Goal: Information Seeking & Learning: Learn about a topic

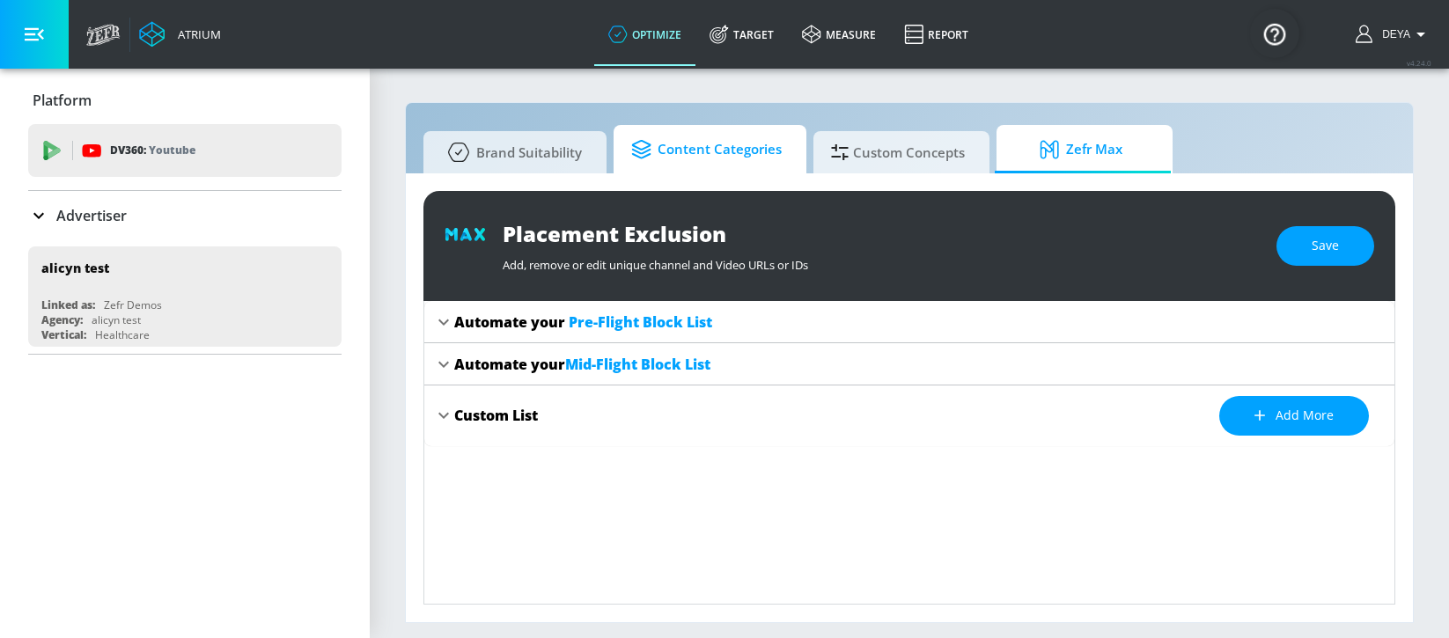
click at [678, 152] on span "Content Categories" at bounding box center [706, 150] width 151 height 42
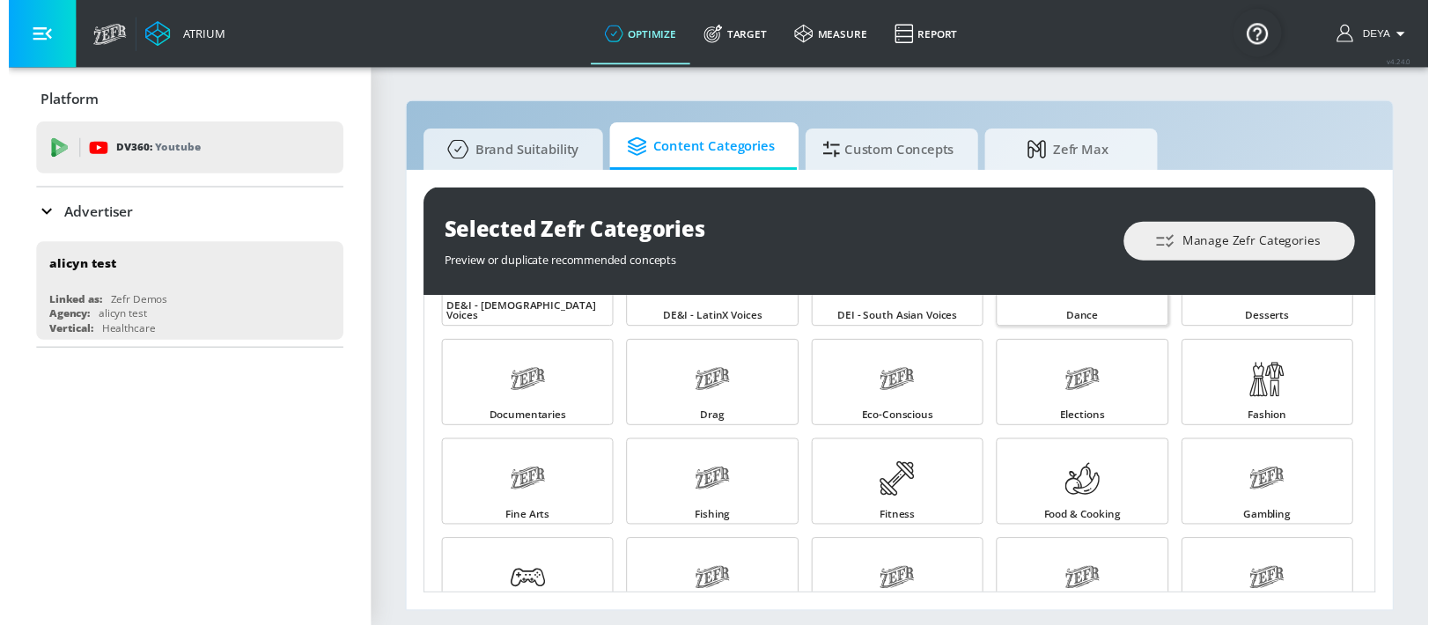
scroll to position [480, 0]
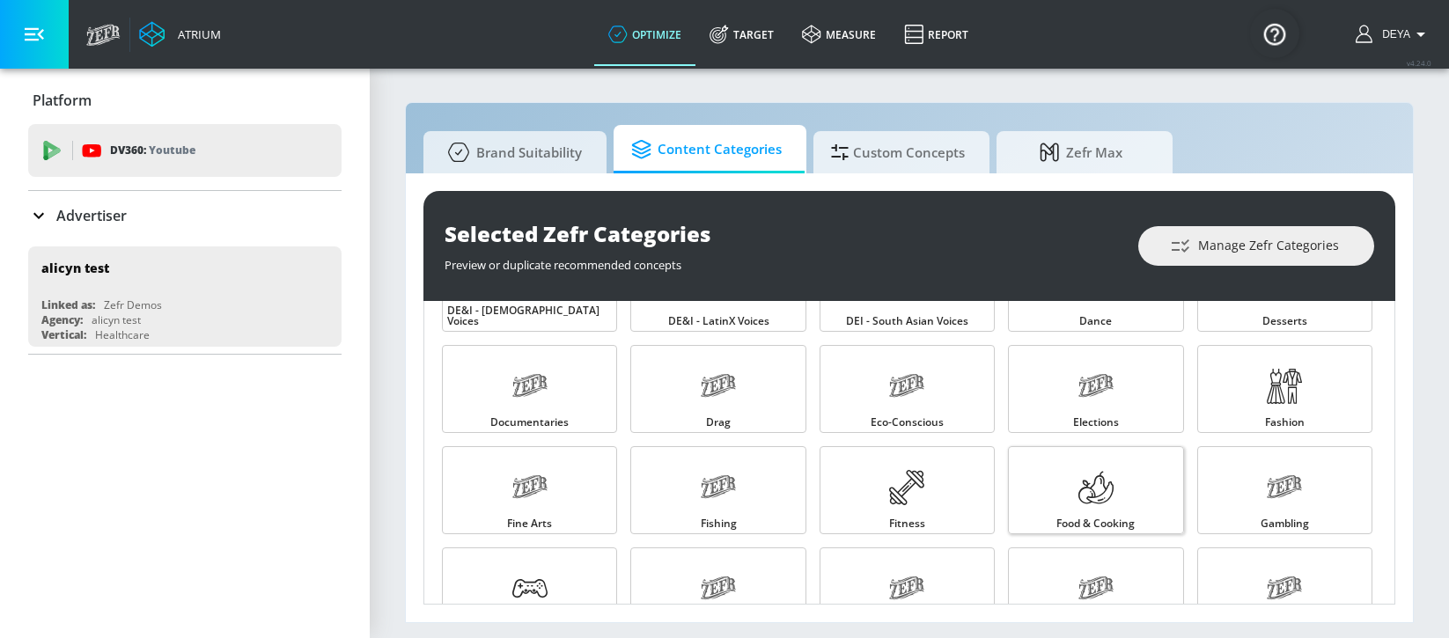
click at [1059, 476] on link "Food & Cooking" at bounding box center [1095, 490] width 175 height 88
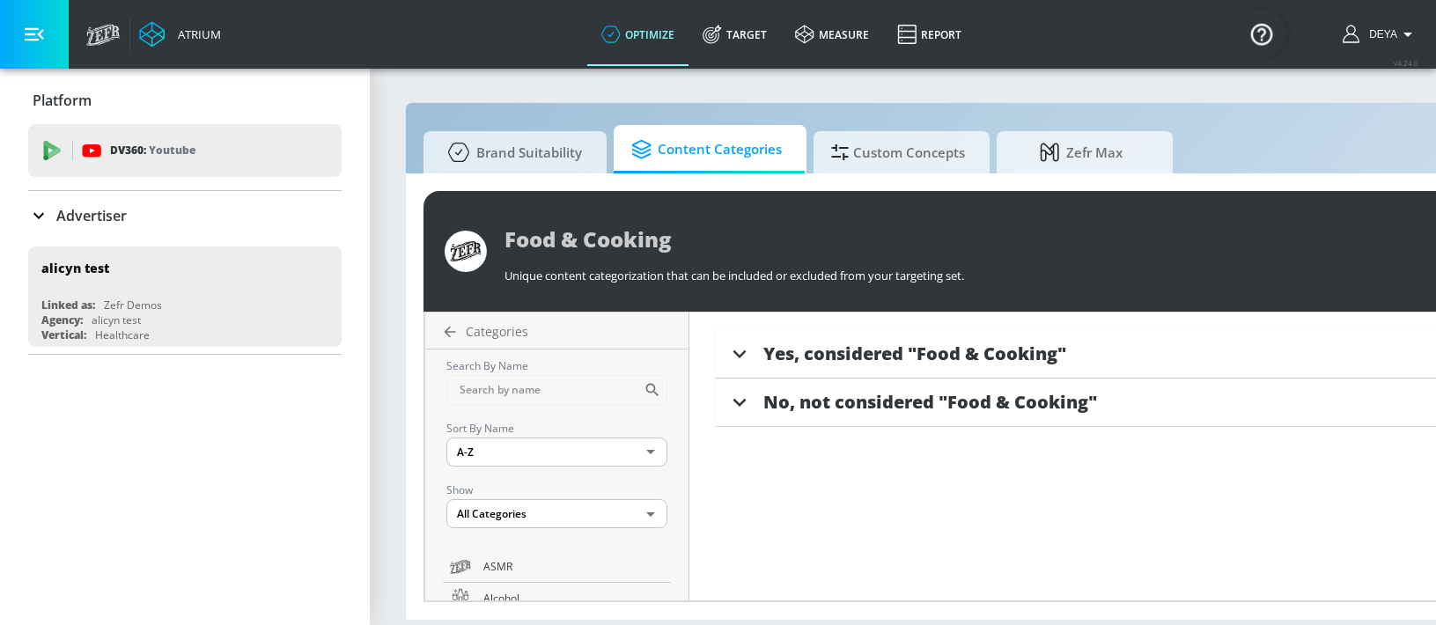
click at [832, 339] on div "Yes, considered "Food & Cooking"" at bounding box center [1148, 354] width 865 height 48
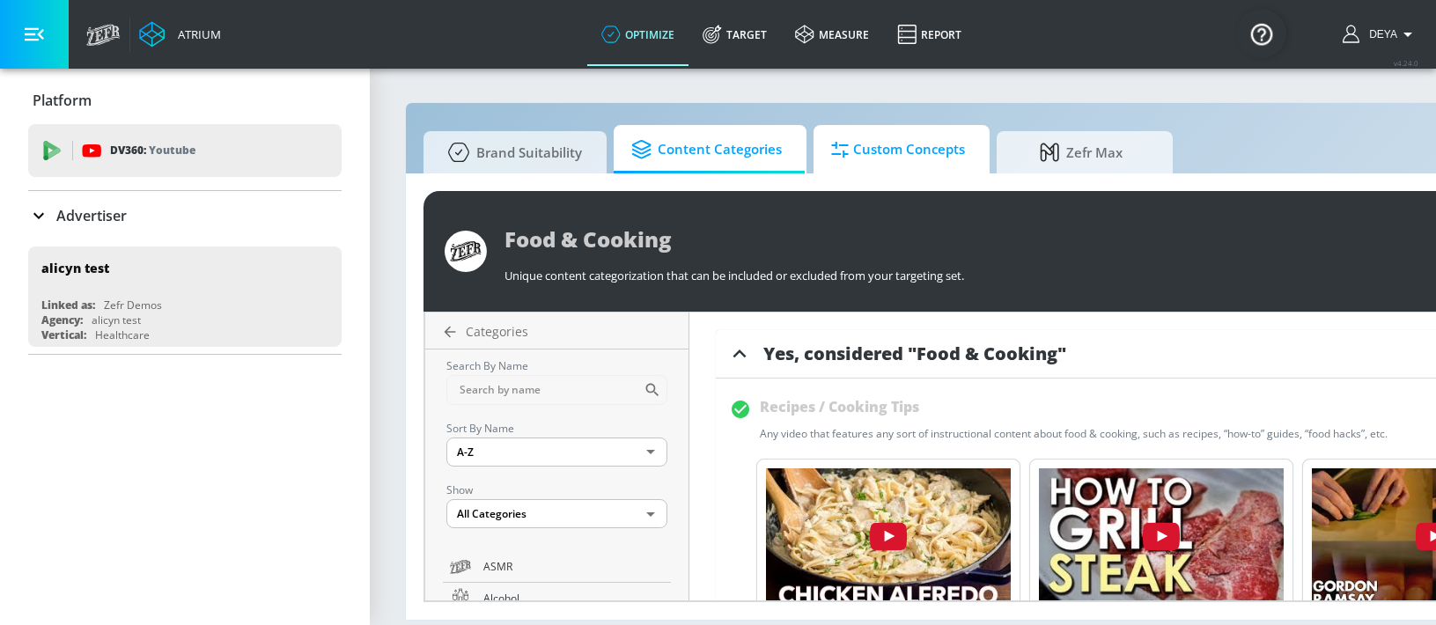
click at [878, 143] on span "Custom Concepts" at bounding box center [898, 150] width 134 height 42
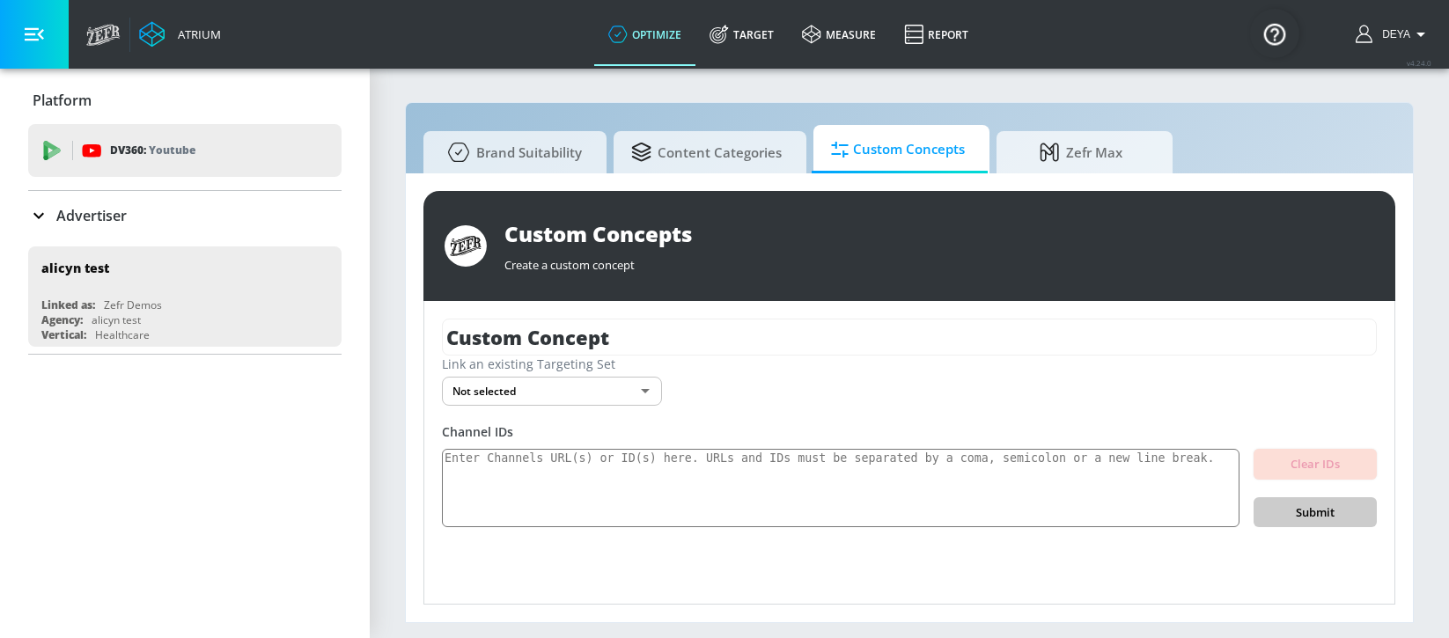
click at [738, 180] on div "Custom Concepts Create a custom concept Custom Concept Link an existing Targeti…" at bounding box center [909, 397] width 1007 height 449
click at [734, 140] on span "Content Categories" at bounding box center [706, 150] width 151 height 42
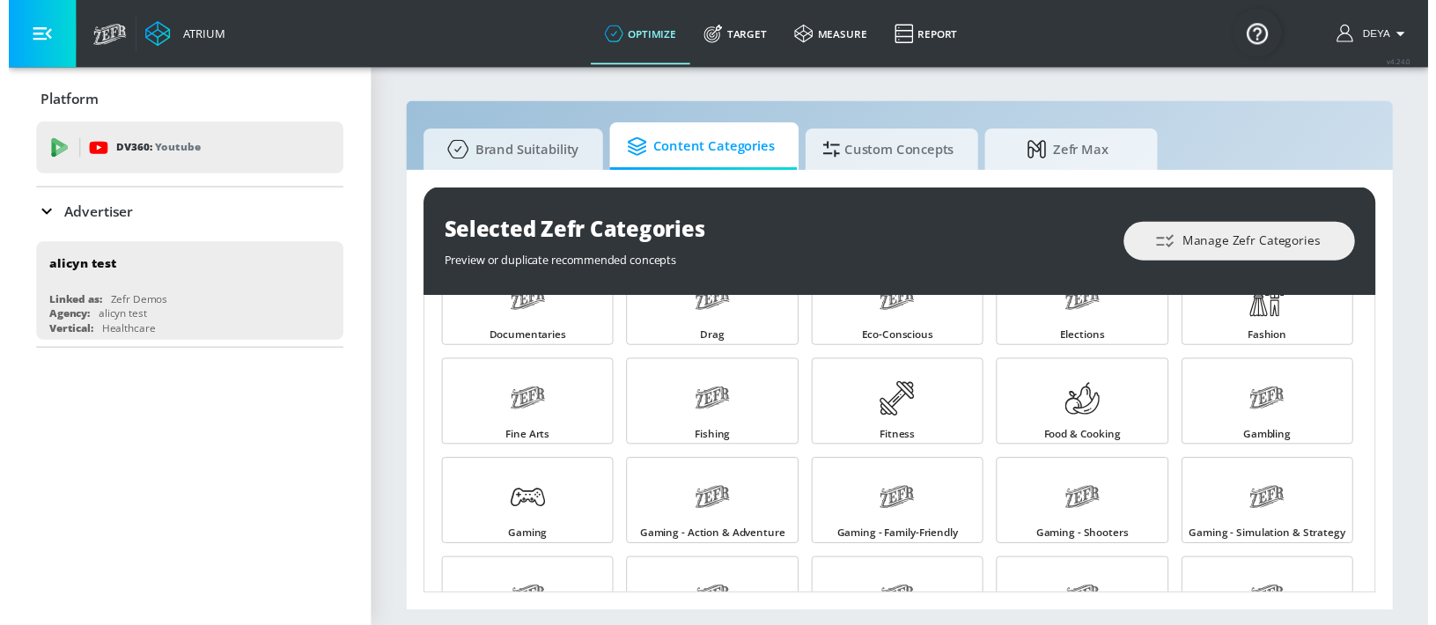
scroll to position [639, 0]
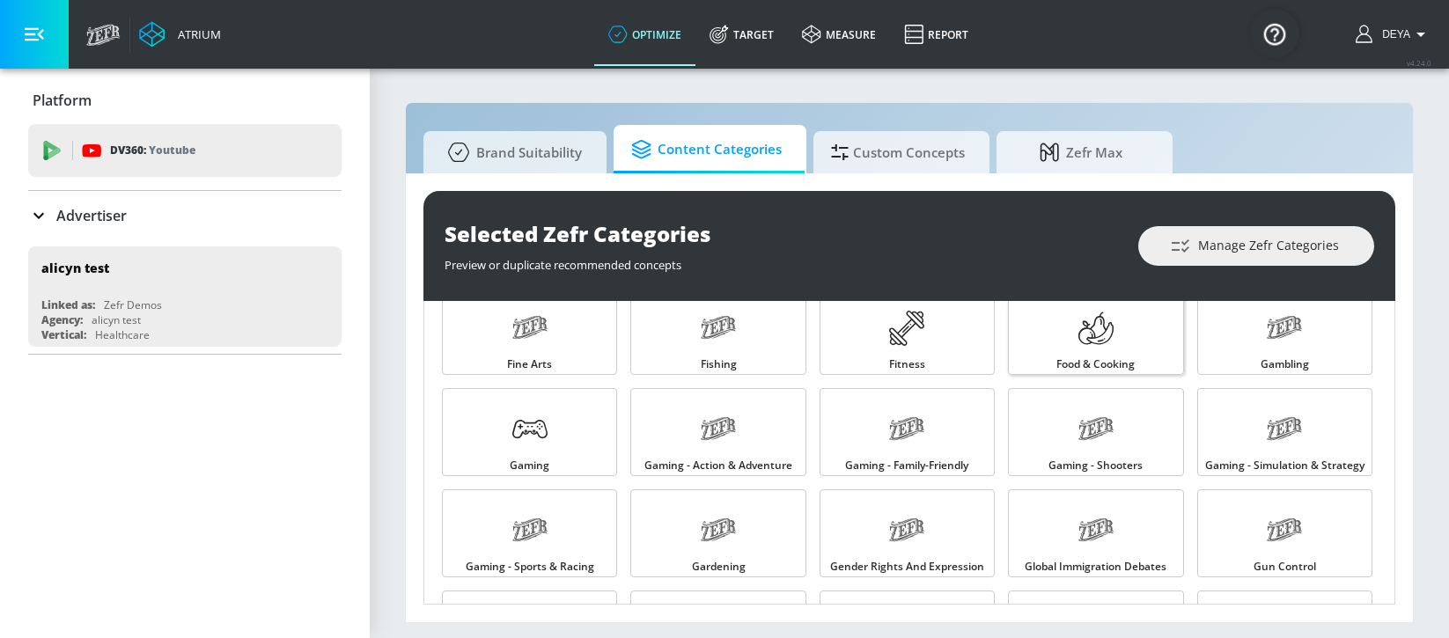
click at [1123, 359] on span "Food & Cooking" at bounding box center [1096, 364] width 78 height 11
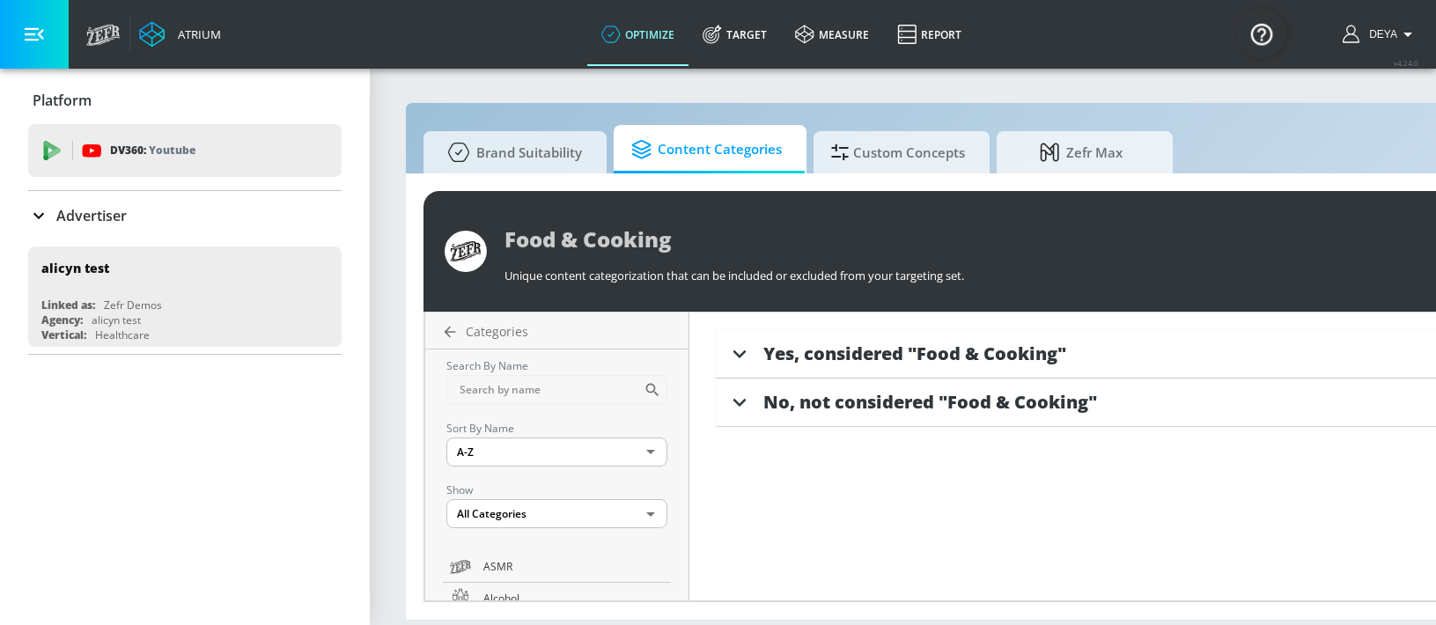
click at [893, 359] on span "Yes, considered "Food & Cooking"" at bounding box center [914, 354] width 303 height 24
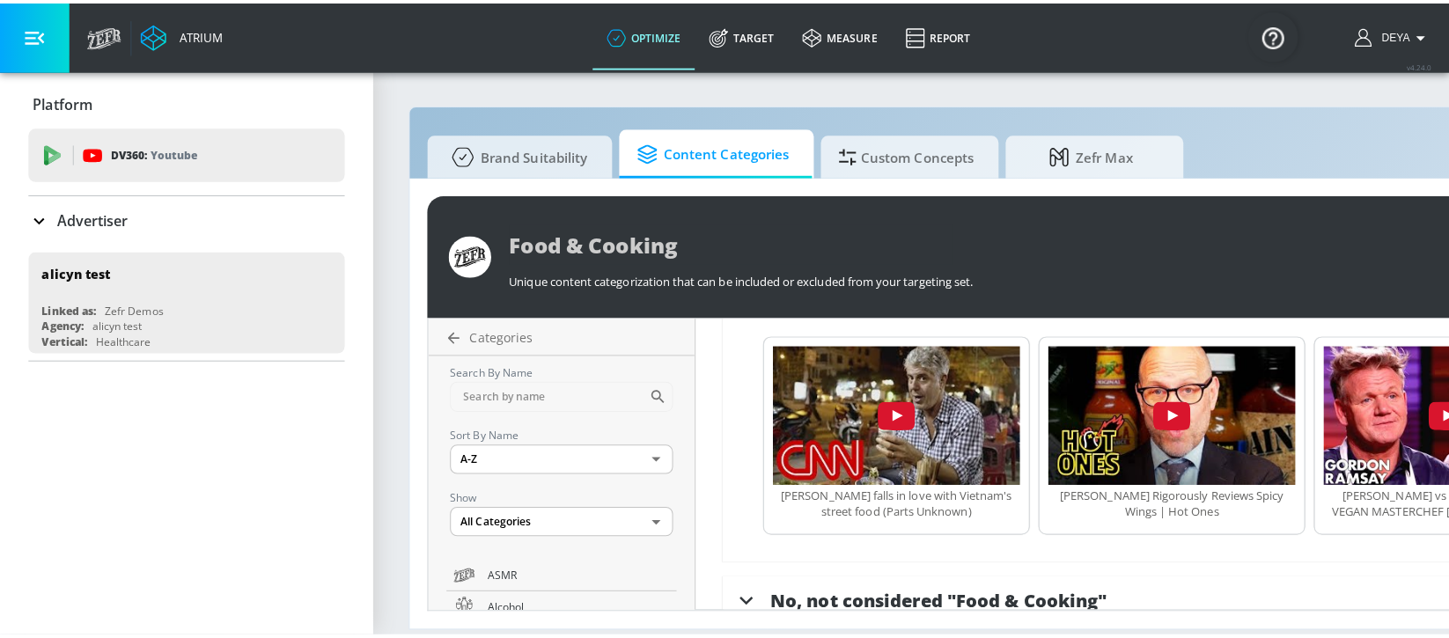
scroll to position [1425, 0]
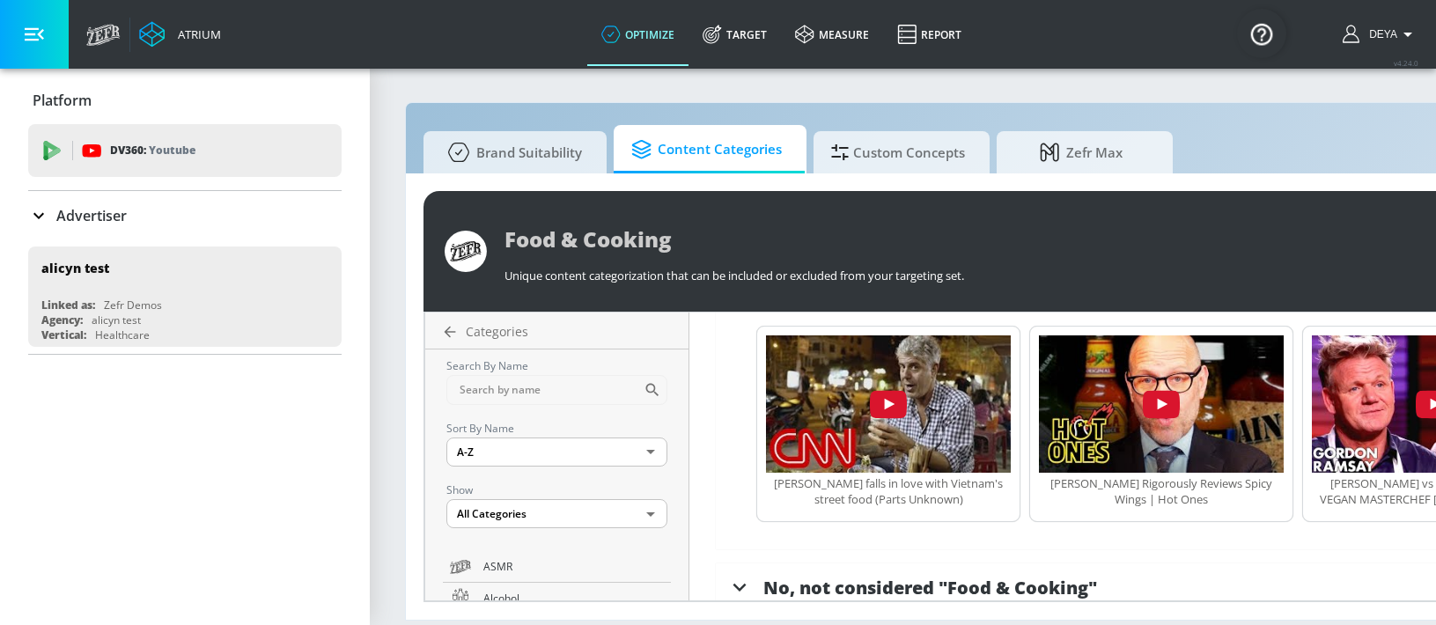
click at [686, 162] on span "Content Categories" at bounding box center [706, 150] width 151 height 42
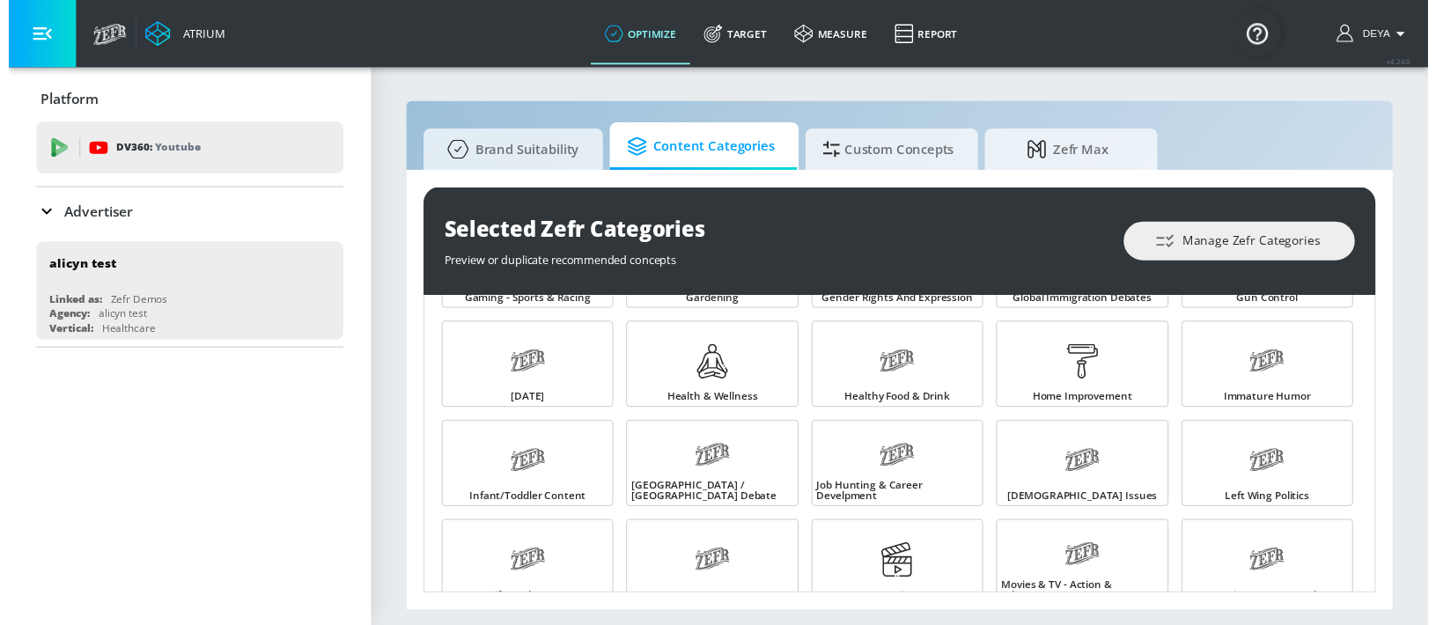
scroll to position [609, 0]
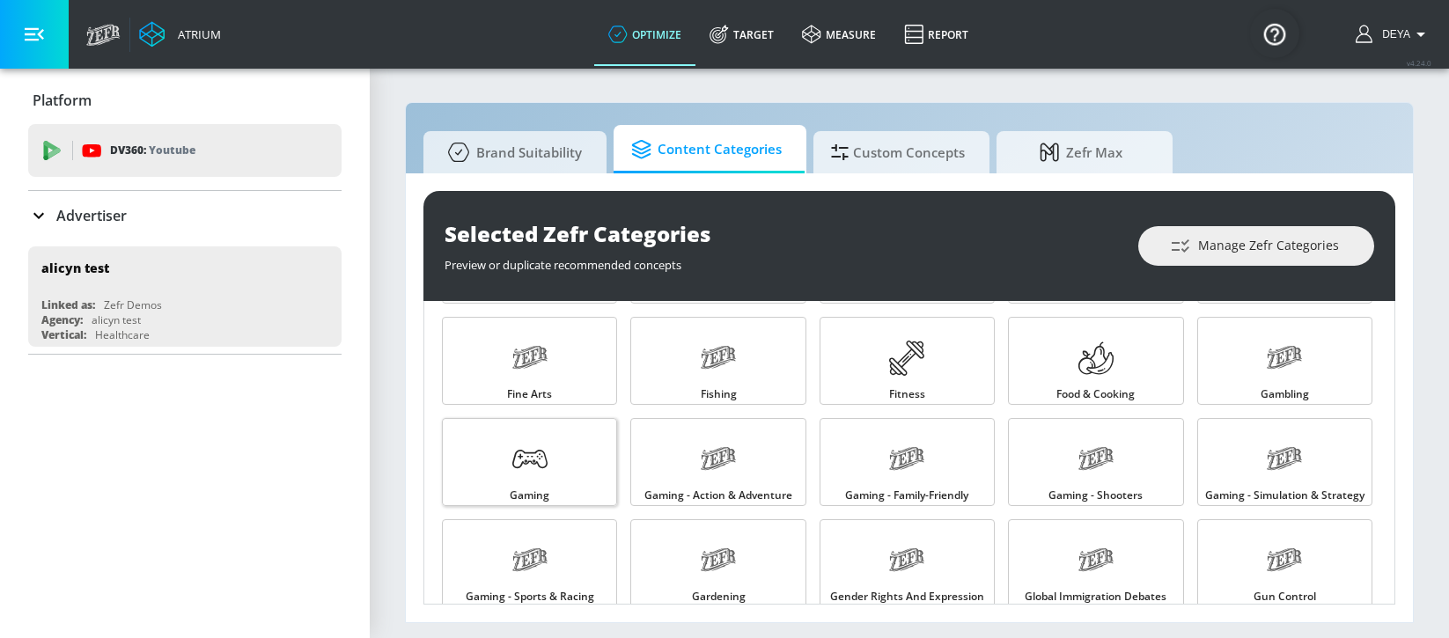
click at [527, 467] on icon at bounding box center [529, 459] width 35 height 35
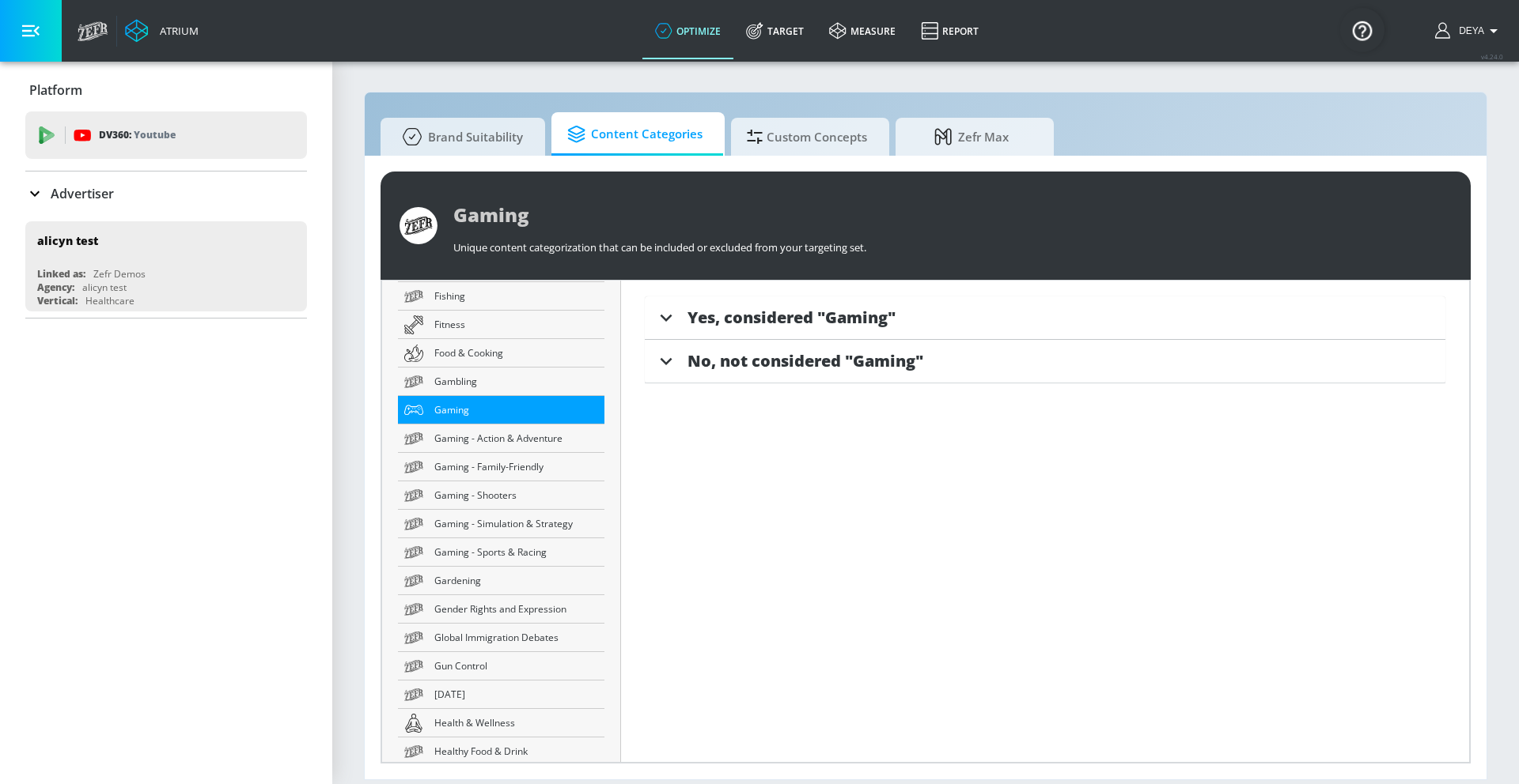
click at [275, 491] on div "Platform DV360: Youtube DV360: Youtube Advertiser Sort By A-Z asc ​ alicyn test…" at bounding box center [166, 423] width 332 height 723
click at [342, 436] on section "Brand Suitability Content Categories Custom Concepts Zefr Max Gaming Unique con…" at bounding box center [925, 422] width 1187 height 725
click at [472, 377] on span "Gambling" at bounding box center [516, 382] width 163 height 16
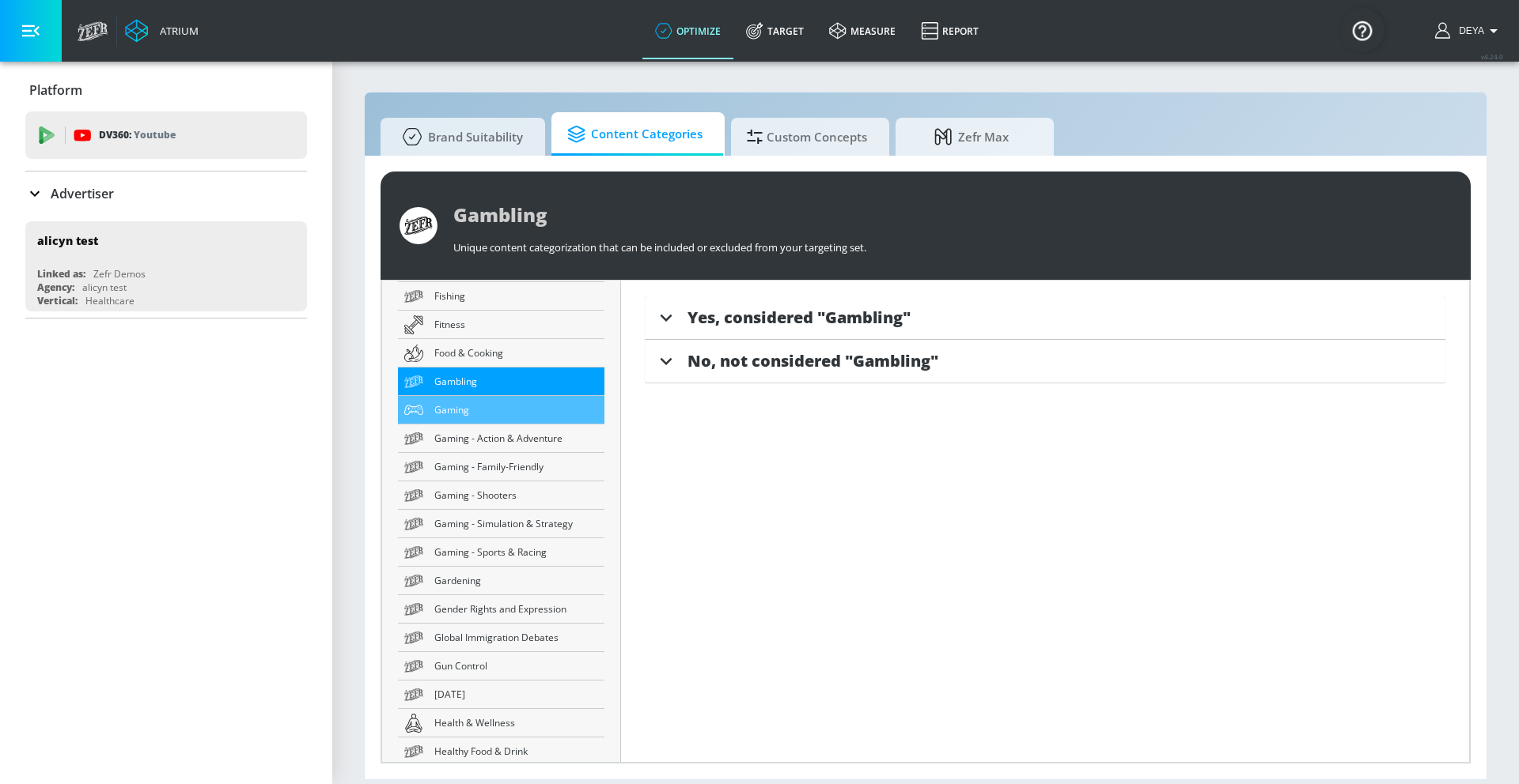
click at [509, 401] on span "Gaming" at bounding box center [516, 410] width 163 height 16
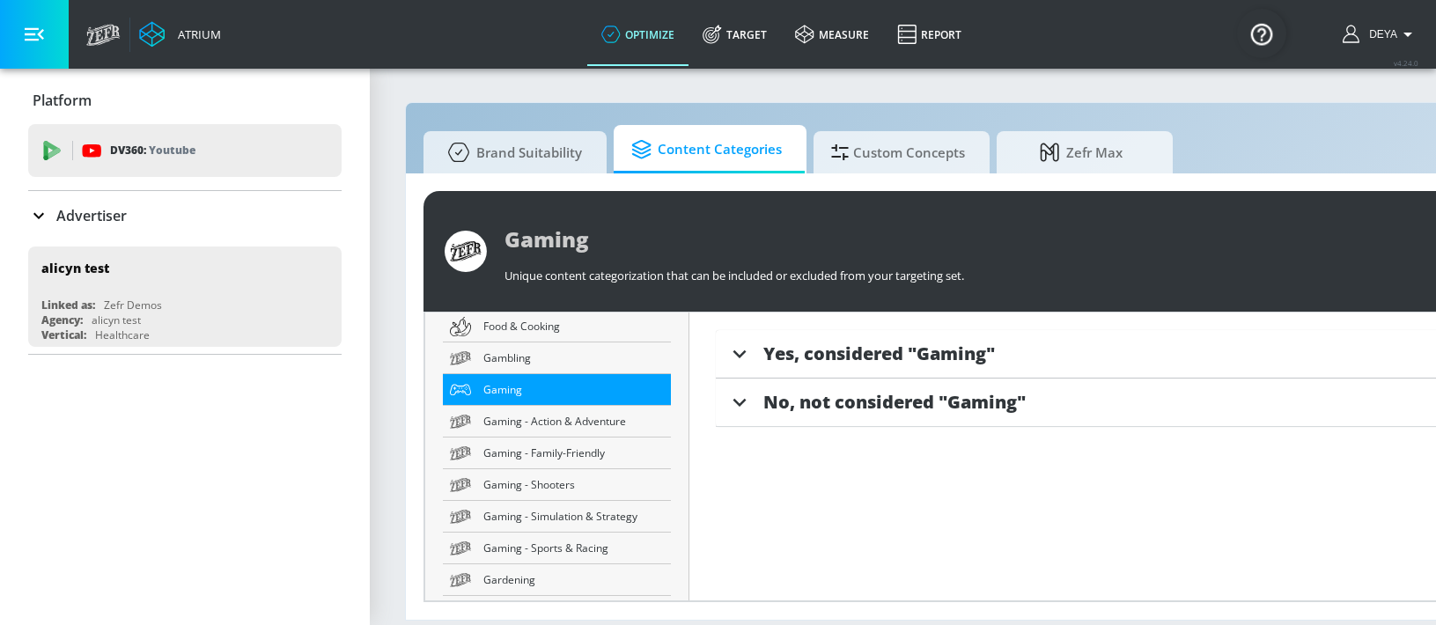
scroll to position [1307, 0]
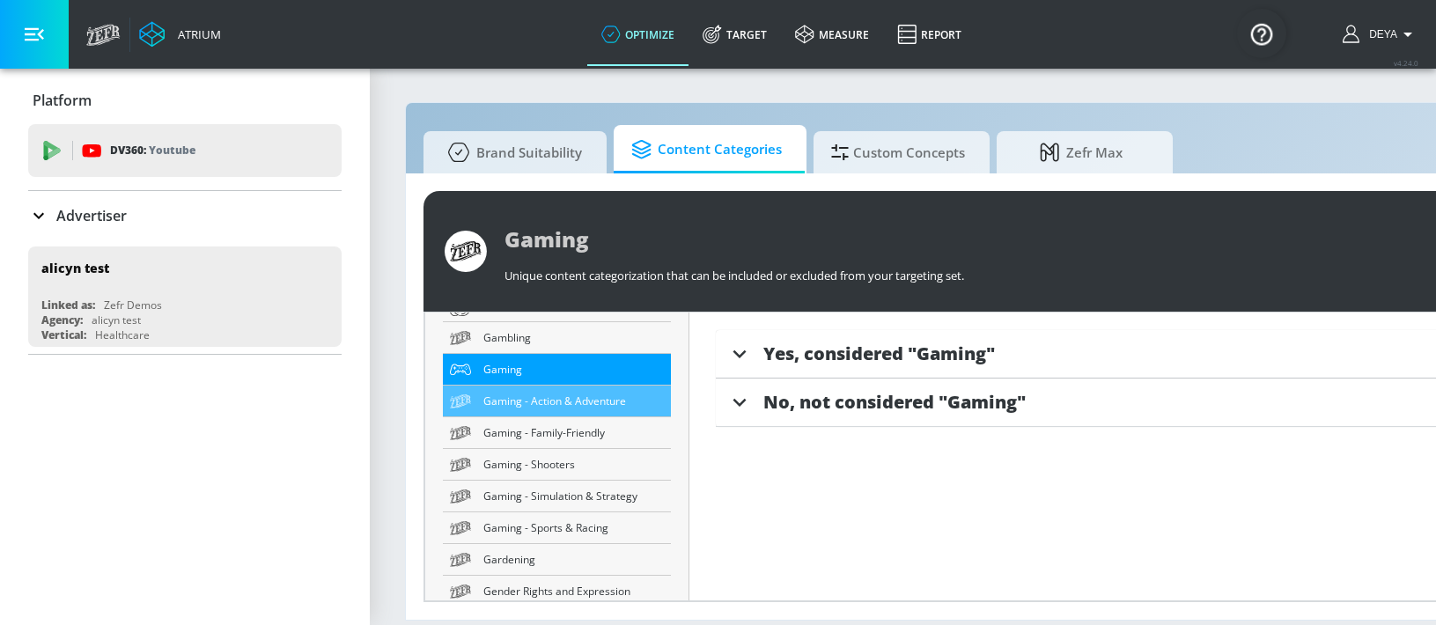
click at [559, 402] on span "Gaming - Action & Adventure" at bounding box center [573, 401] width 181 height 18
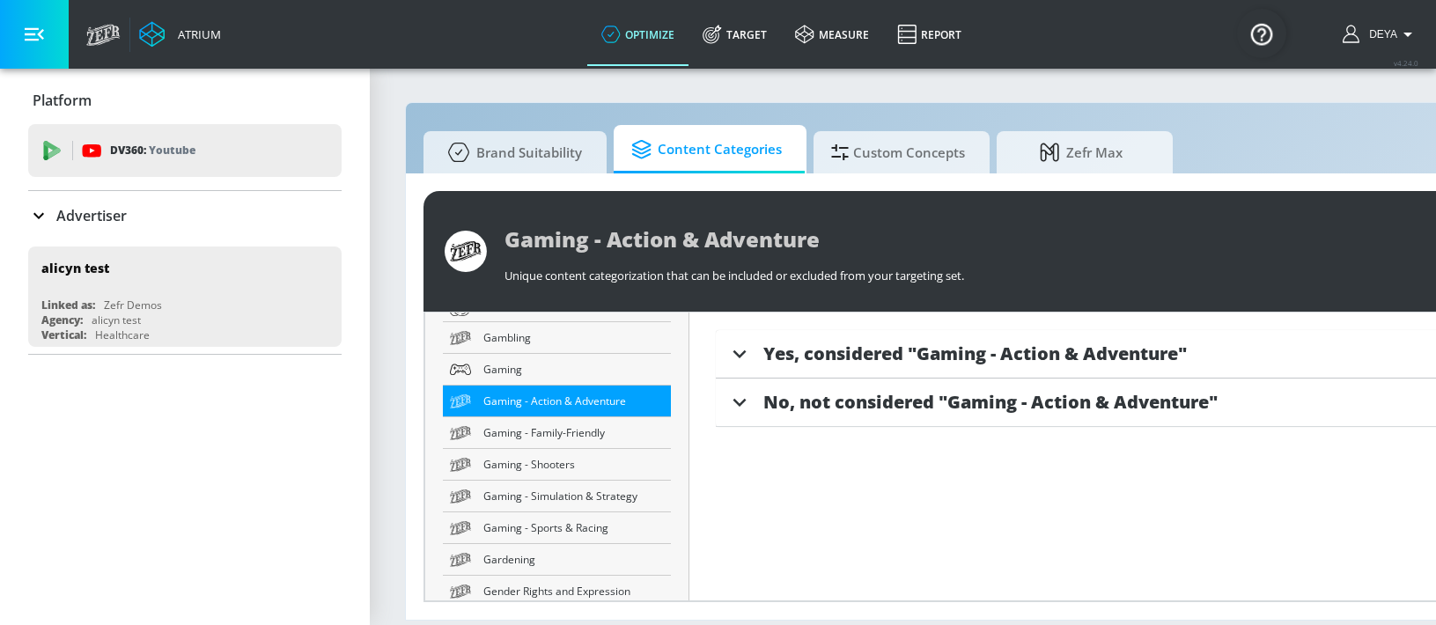
click at [881, 352] on span "Yes, considered "Gaming - Action & Adventure"" at bounding box center [975, 354] width 424 height 24
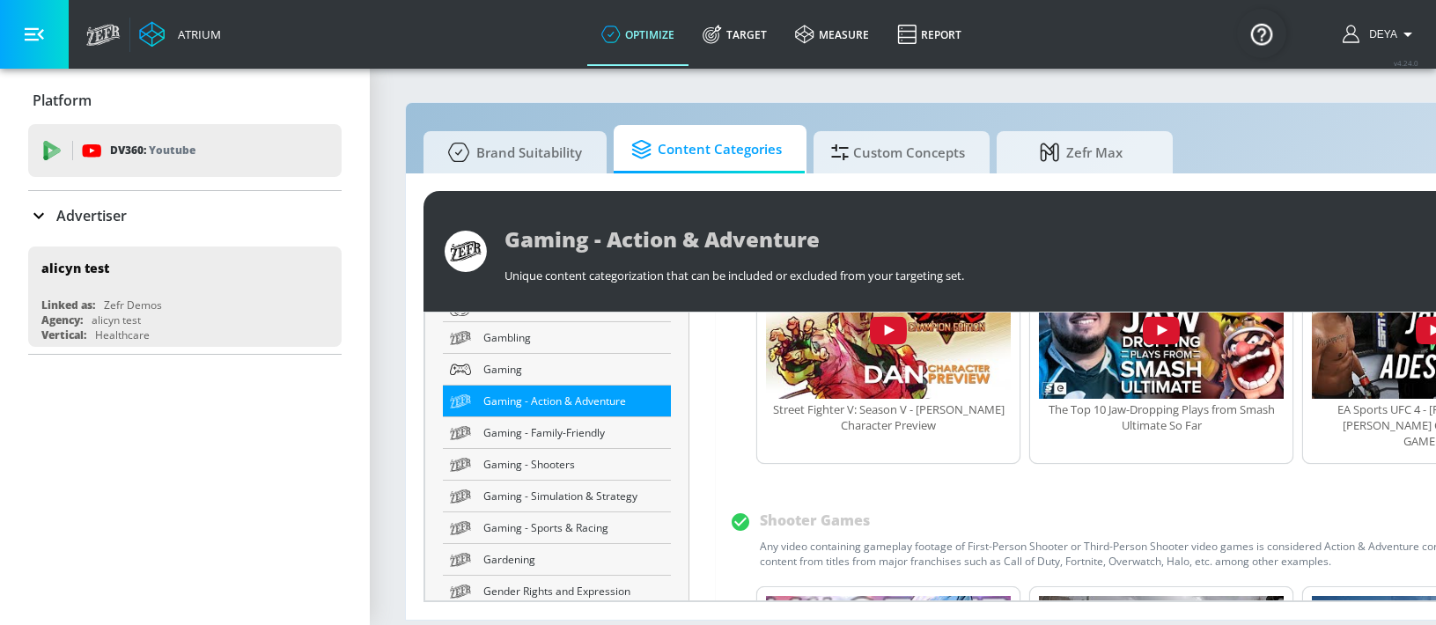
scroll to position [574, 0]
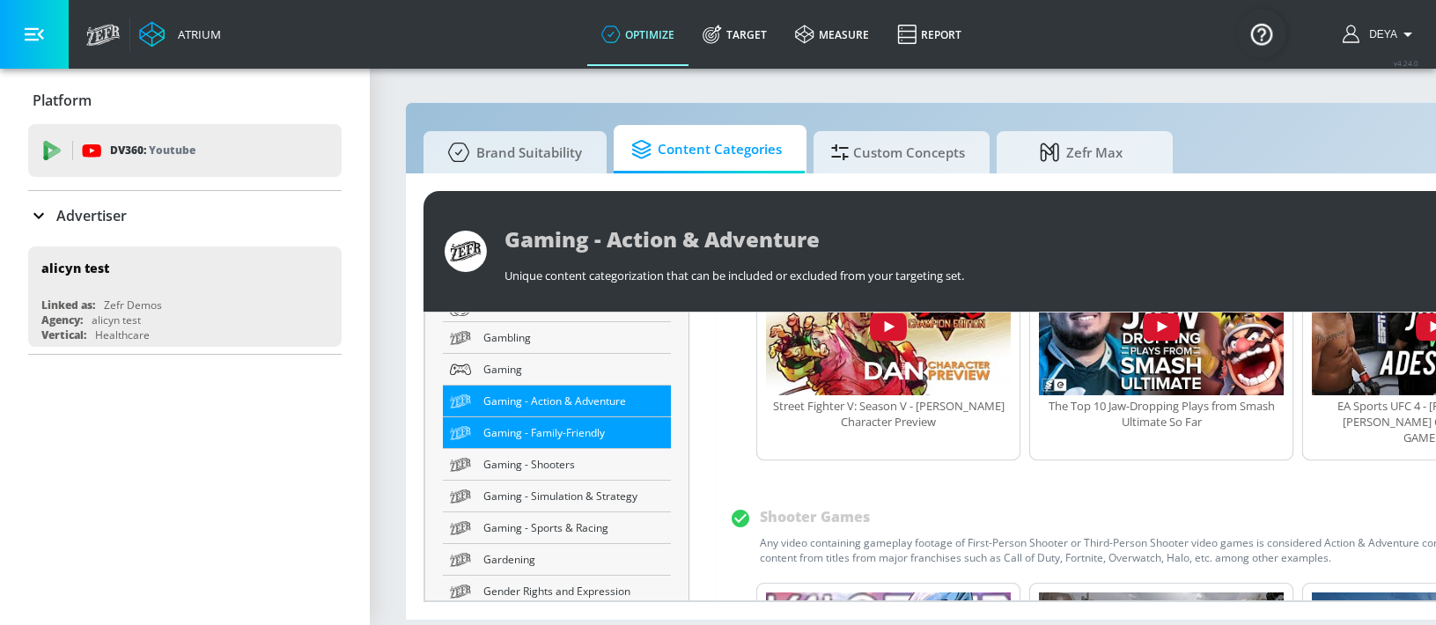
click at [555, 425] on span "Gaming - Family-Friendly" at bounding box center [573, 433] width 181 height 18
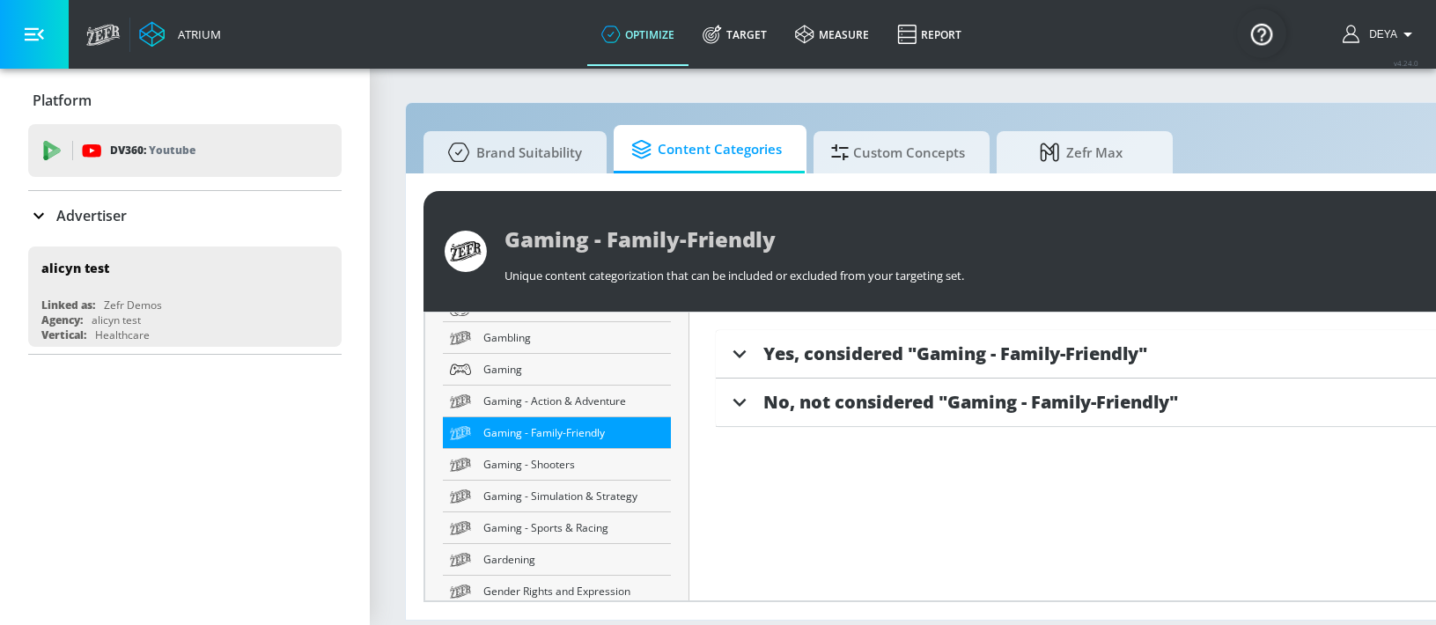
click at [908, 355] on span "Yes, considered "Gaming - Family-Friendly"" at bounding box center [955, 354] width 384 height 24
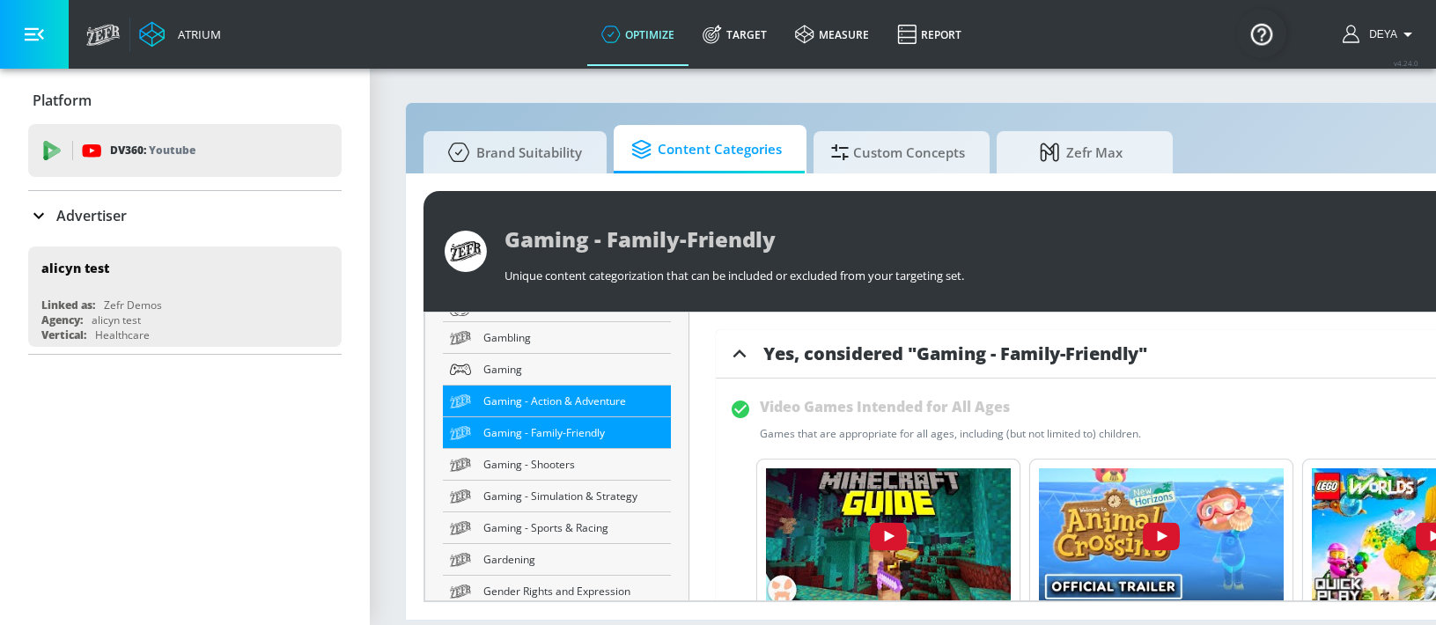
click at [539, 414] on link "Gaming - Action & Adventure" at bounding box center [557, 402] width 228 height 32
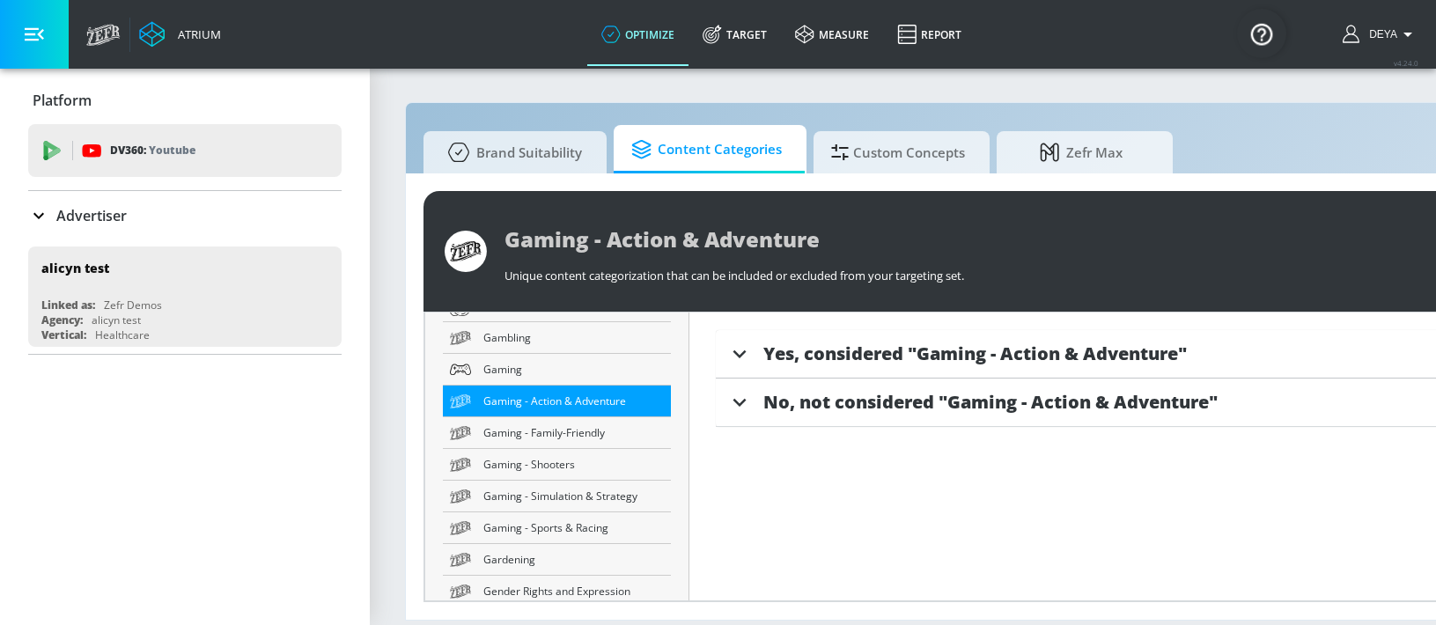
click at [1035, 356] on span "Yes, considered "Gaming - Action & Adventure"" at bounding box center [975, 354] width 424 height 24
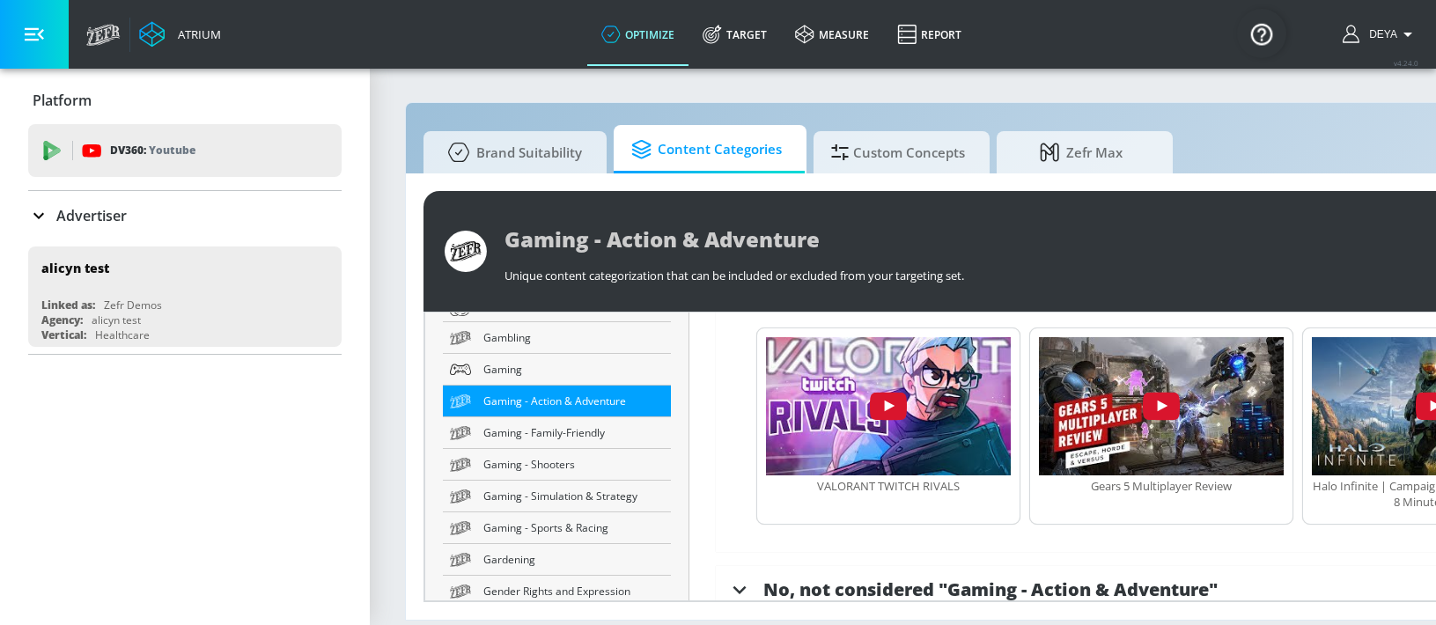
scroll to position [13, 0]
click at [548, 487] on span "Gaming - Simulation & Strategy" at bounding box center [573, 496] width 181 height 18
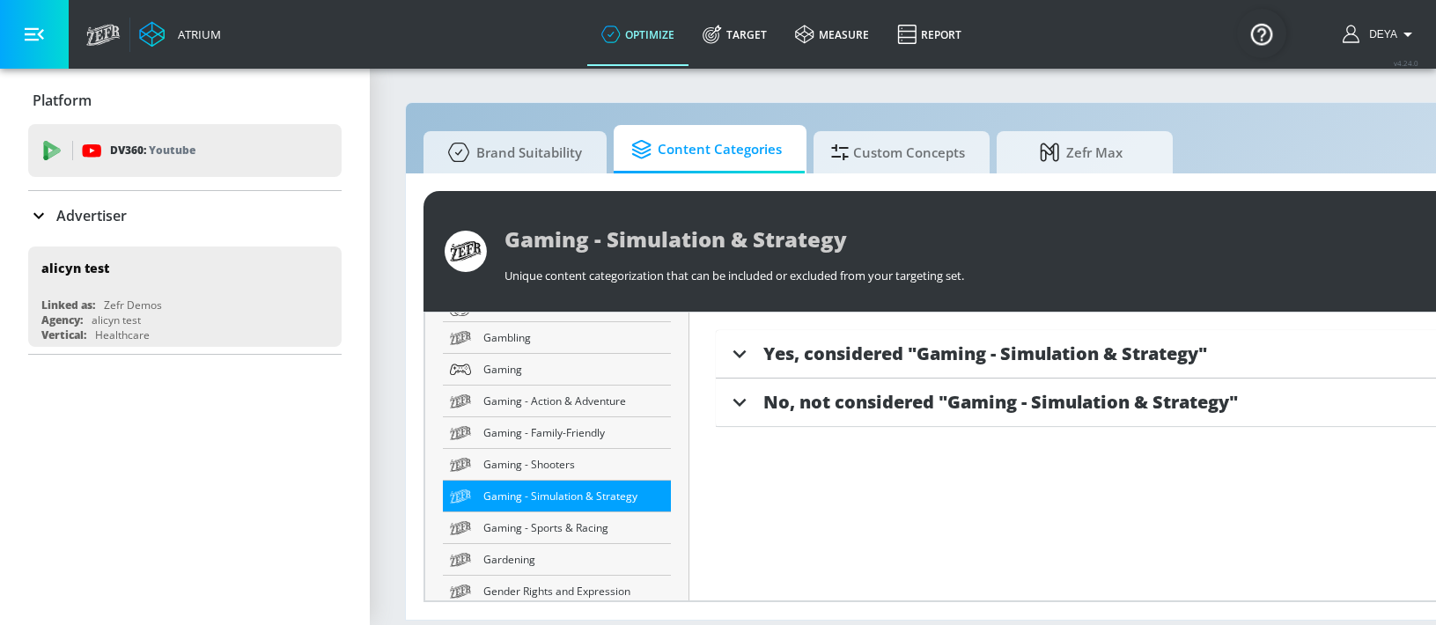
click at [902, 359] on span "Yes, considered "Gaming - Simulation & Strategy"" at bounding box center [985, 354] width 444 height 24
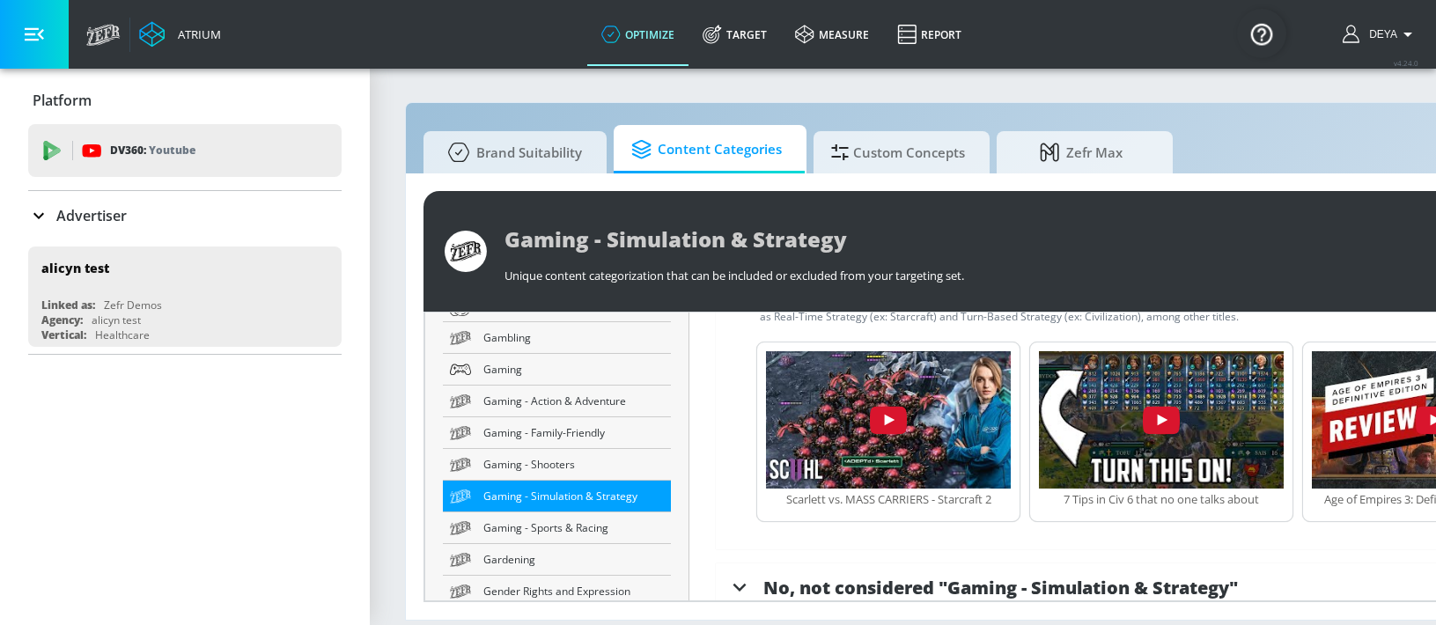
scroll to position [316, 0]
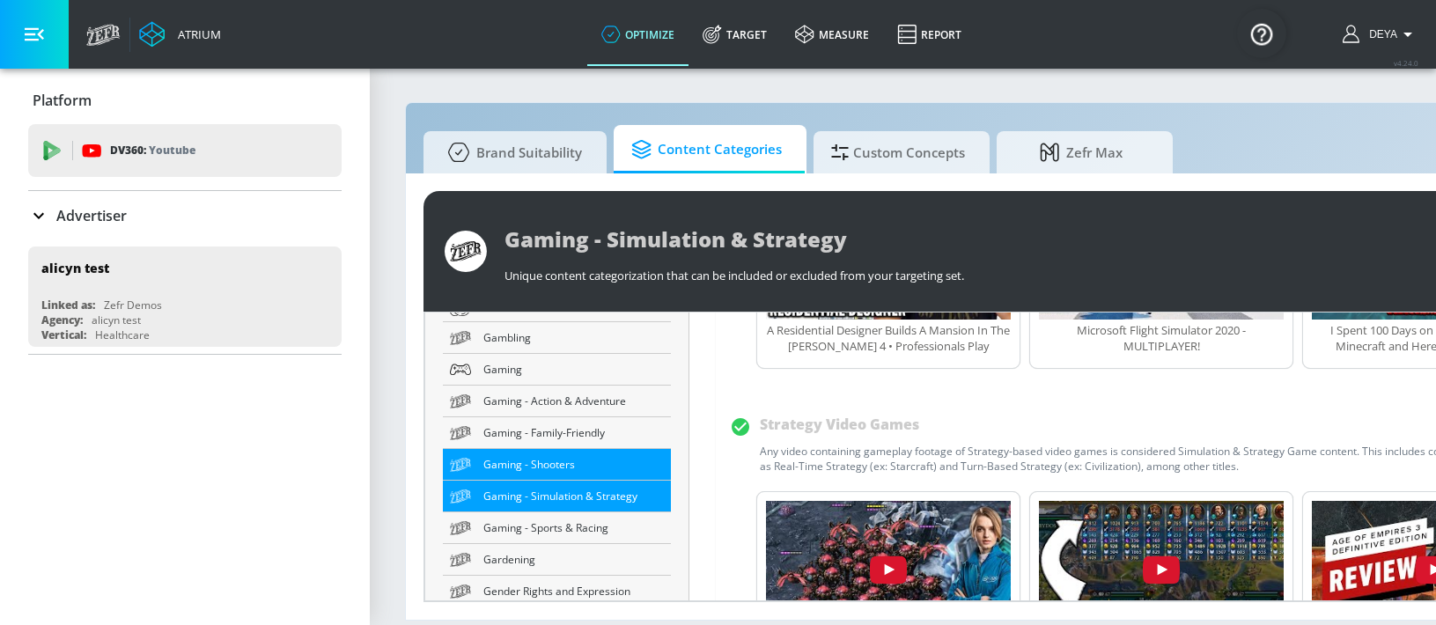
click at [540, 469] on span "Gaming - Shooters" at bounding box center [573, 464] width 181 height 18
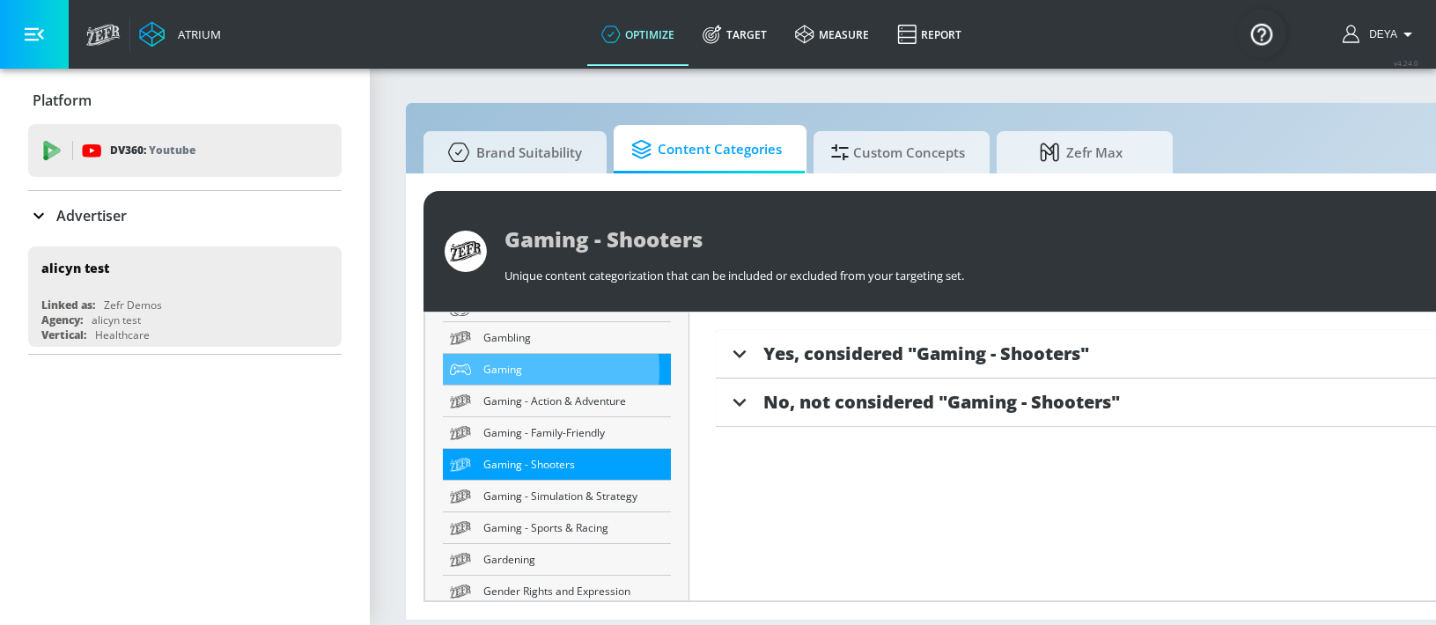
click at [499, 371] on span "Gaming" at bounding box center [573, 369] width 181 height 18
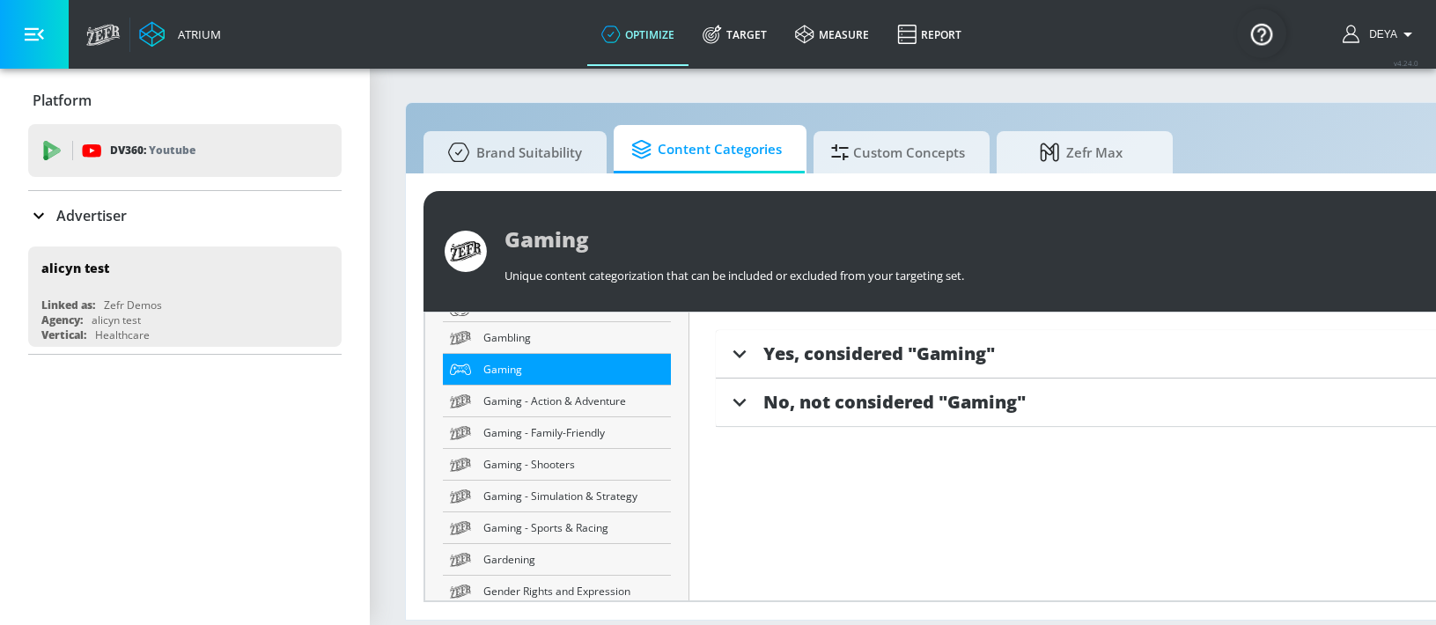
click at [932, 335] on div "Yes, considered "Gaming"" at bounding box center [1148, 354] width 865 height 48
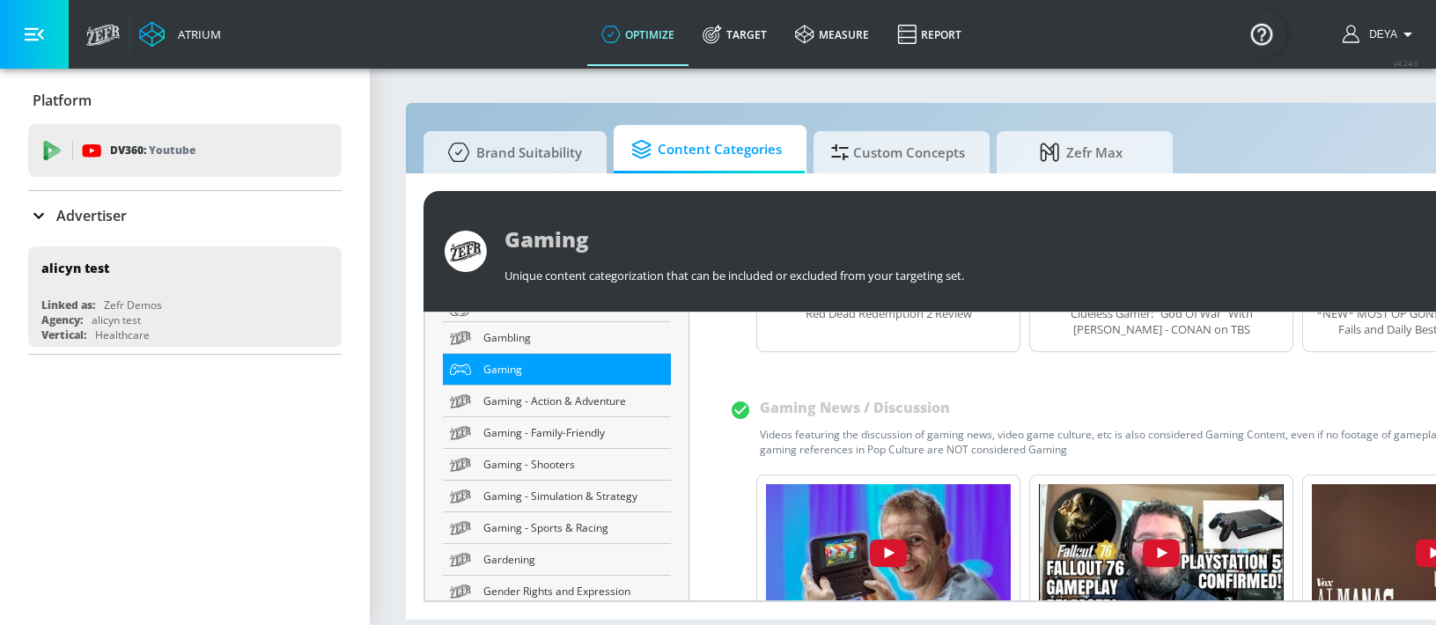
scroll to position [356, 0]
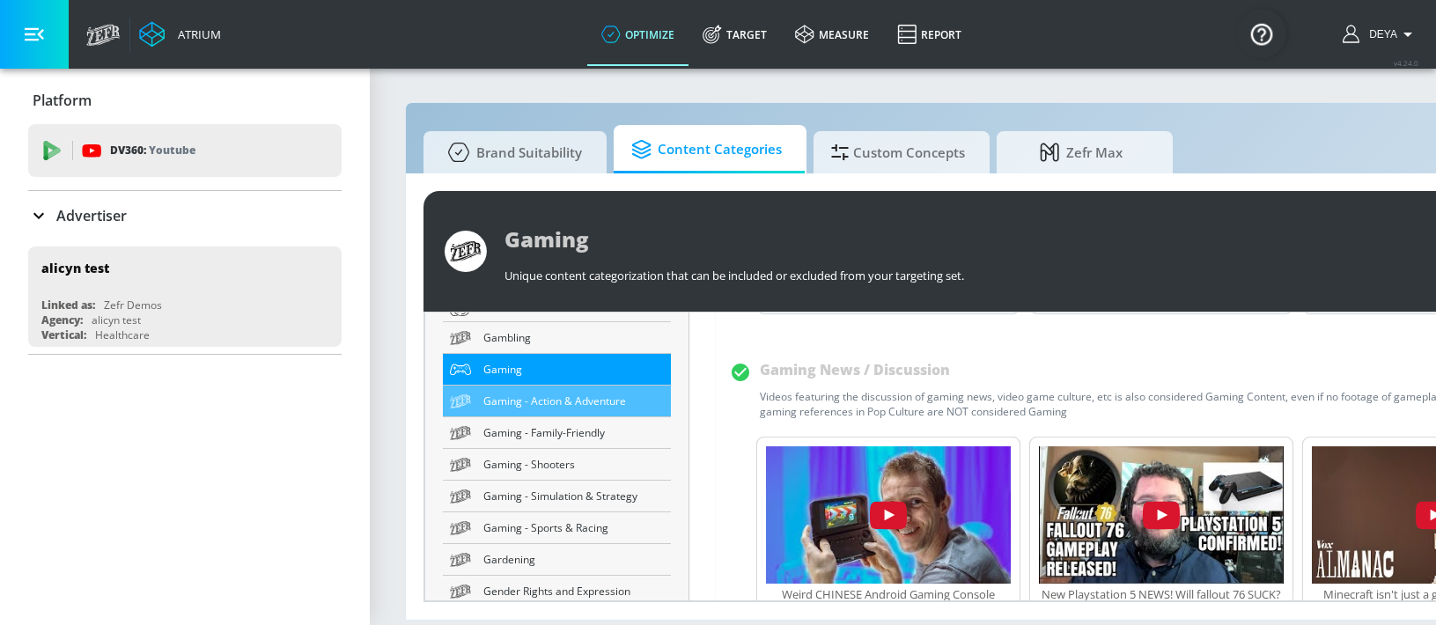
click at [560, 402] on span "Gaming - Action & Adventure" at bounding box center [573, 401] width 181 height 18
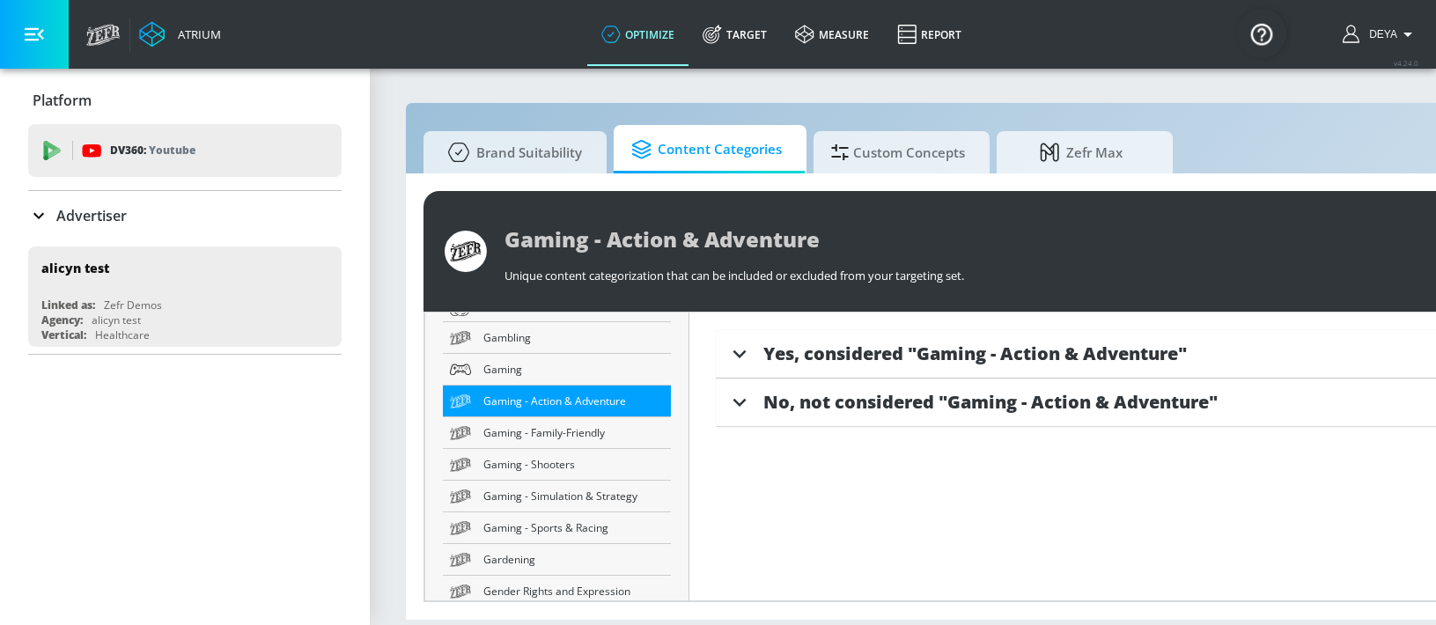
click at [903, 342] on span "Yes, considered "Gaming - Action & Adventure"" at bounding box center [975, 354] width 424 height 24
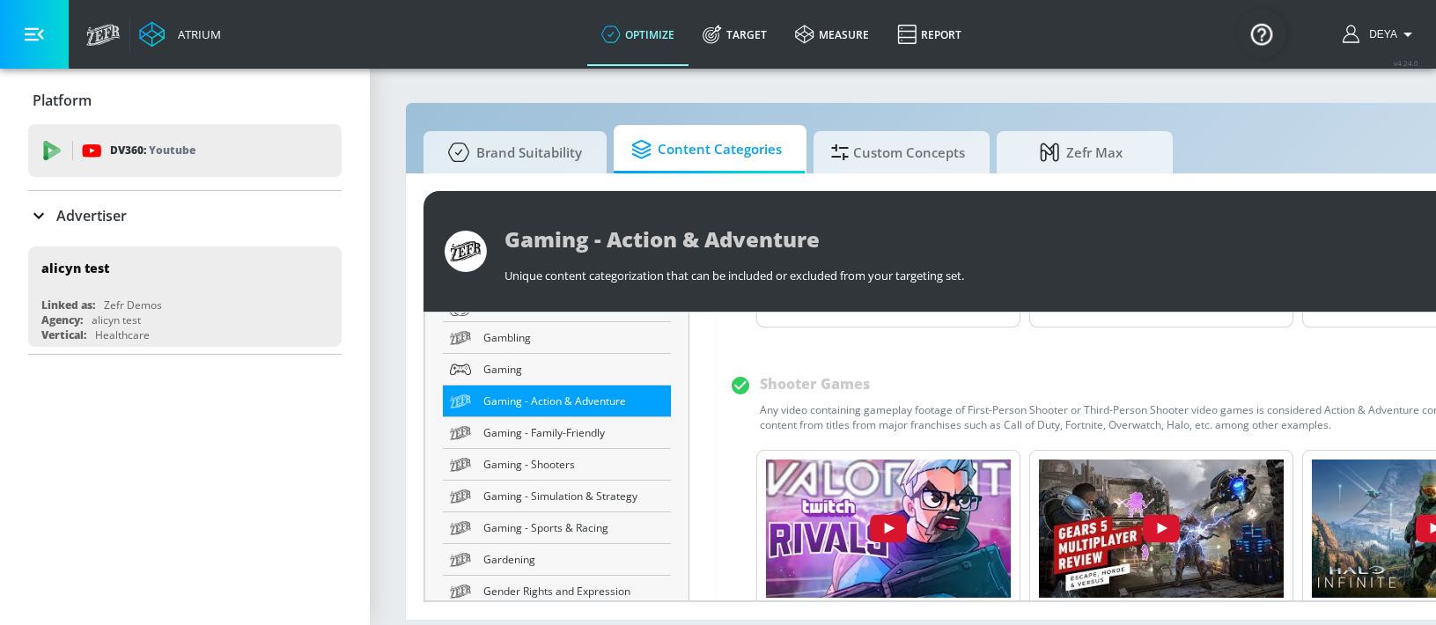
scroll to position [829, 0]
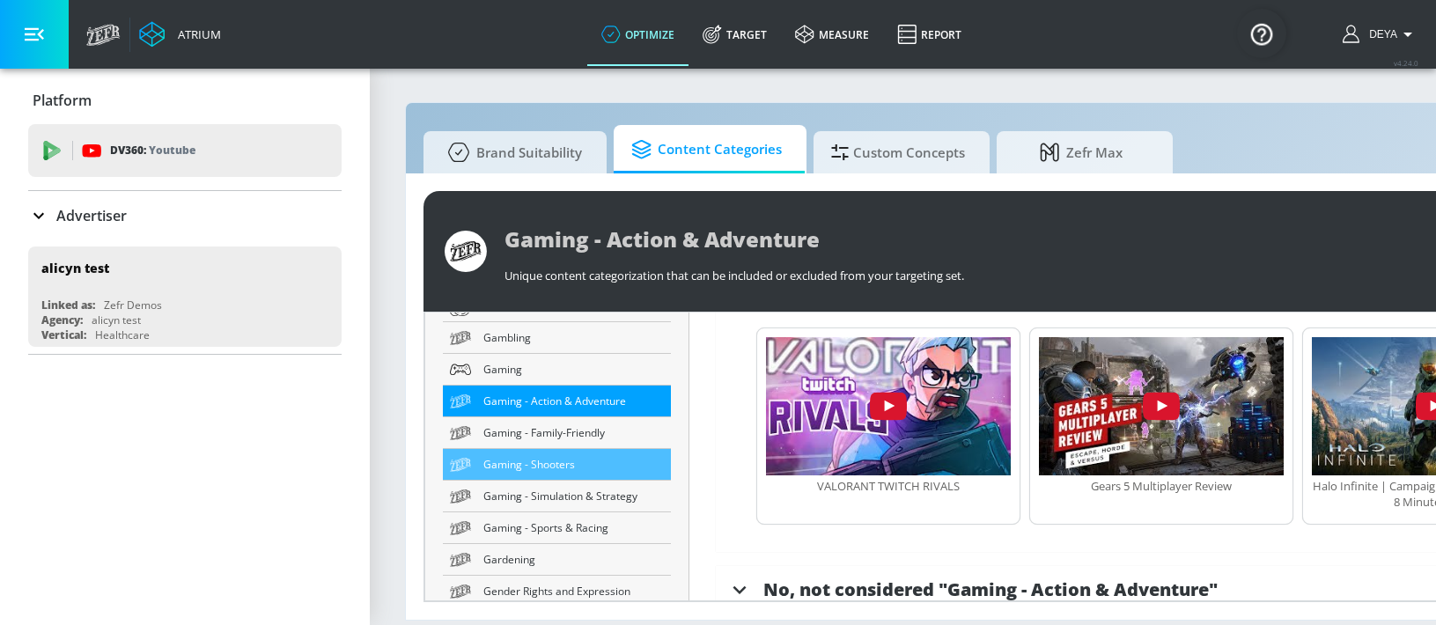
click at [564, 453] on link "Gaming - Shooters" at bounding box center [557, 465] width 228 height 32
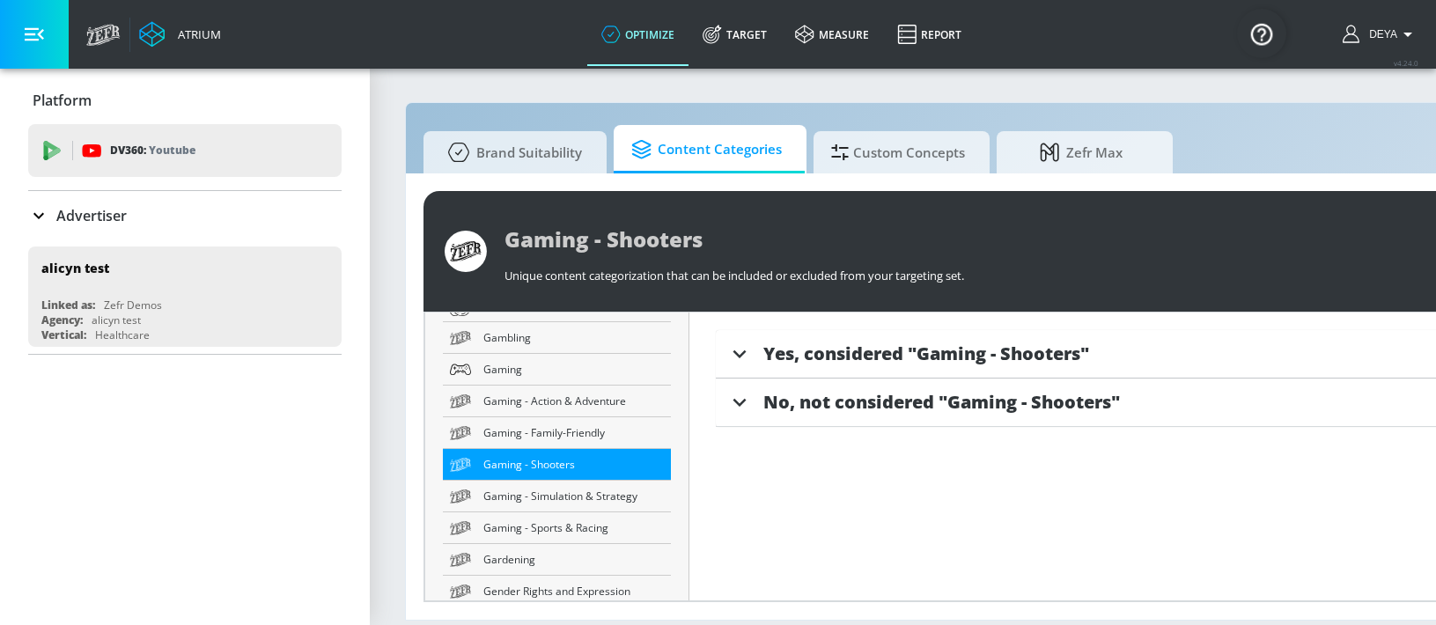
click at [970, 345] on span "Yes, considered "Gaming - Shooters"" at bounding box center [926, 354] width 326 height 24
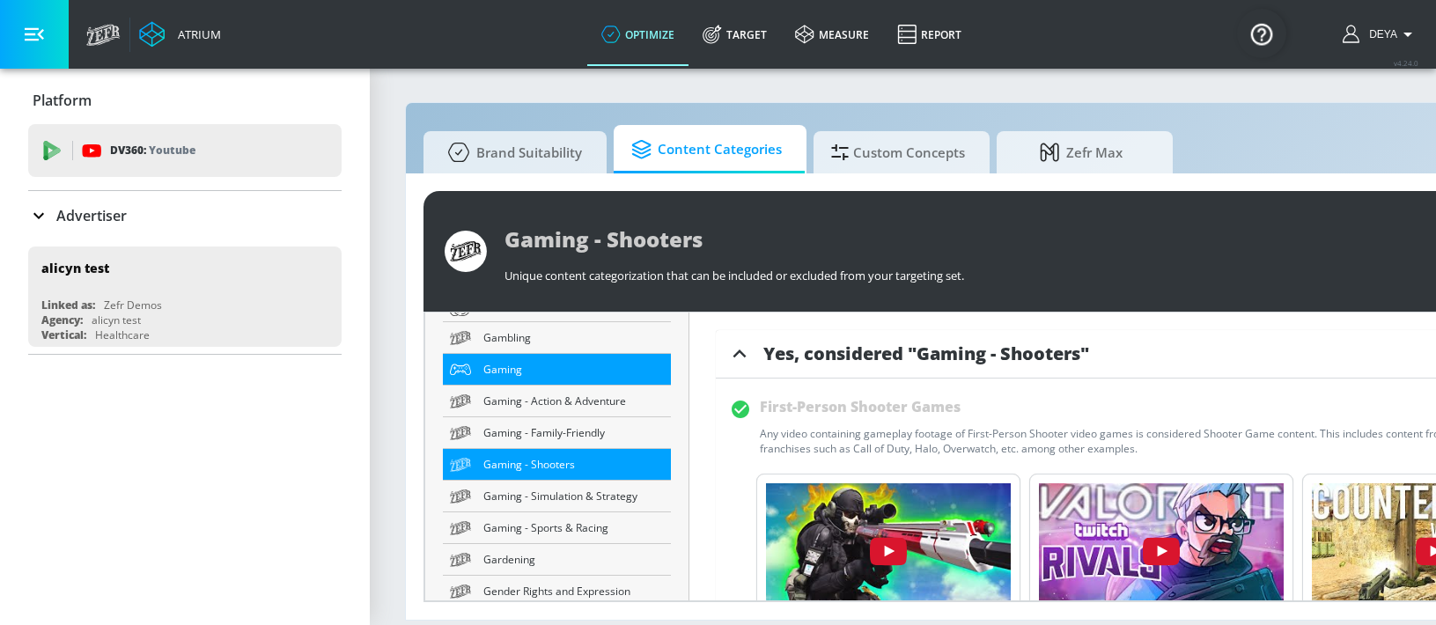
click at [521, 369] on span "Gaming" at bounding box center [573, 369] width 181 height 18
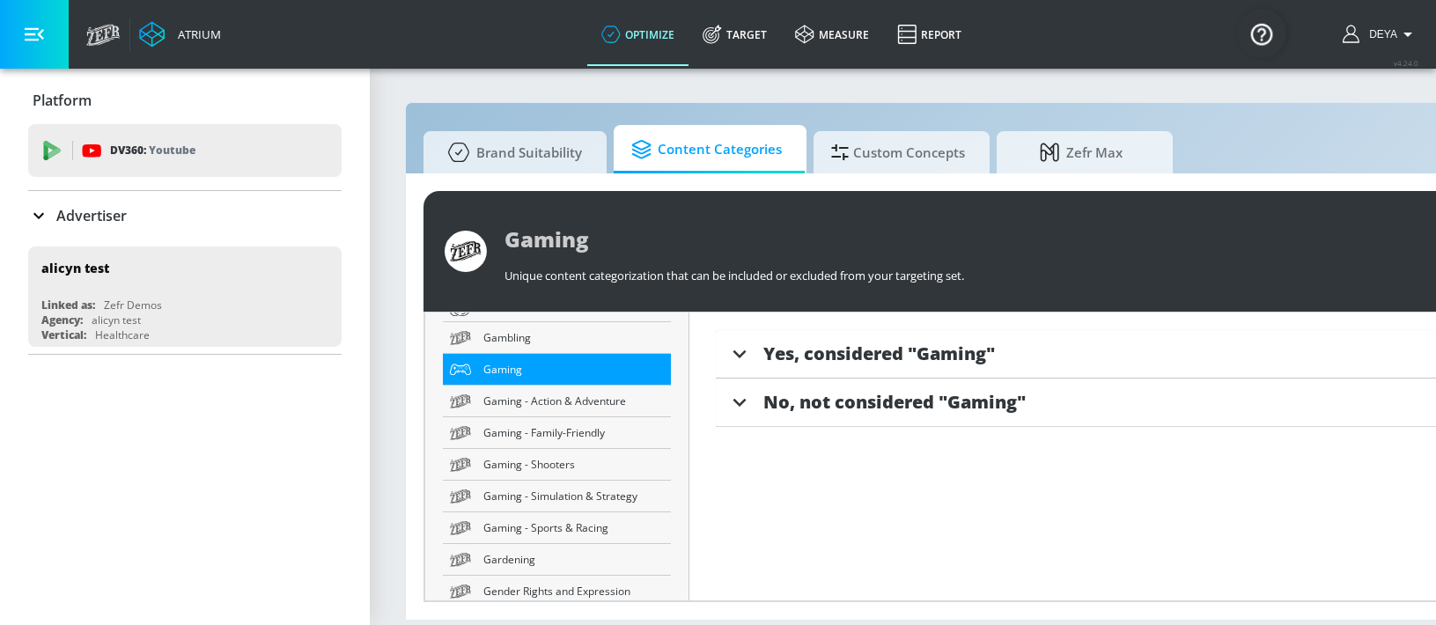
click at [869, 345] on span "Yes, considered "Gaming"" at bounding box center [879, 354] width 232 height 24
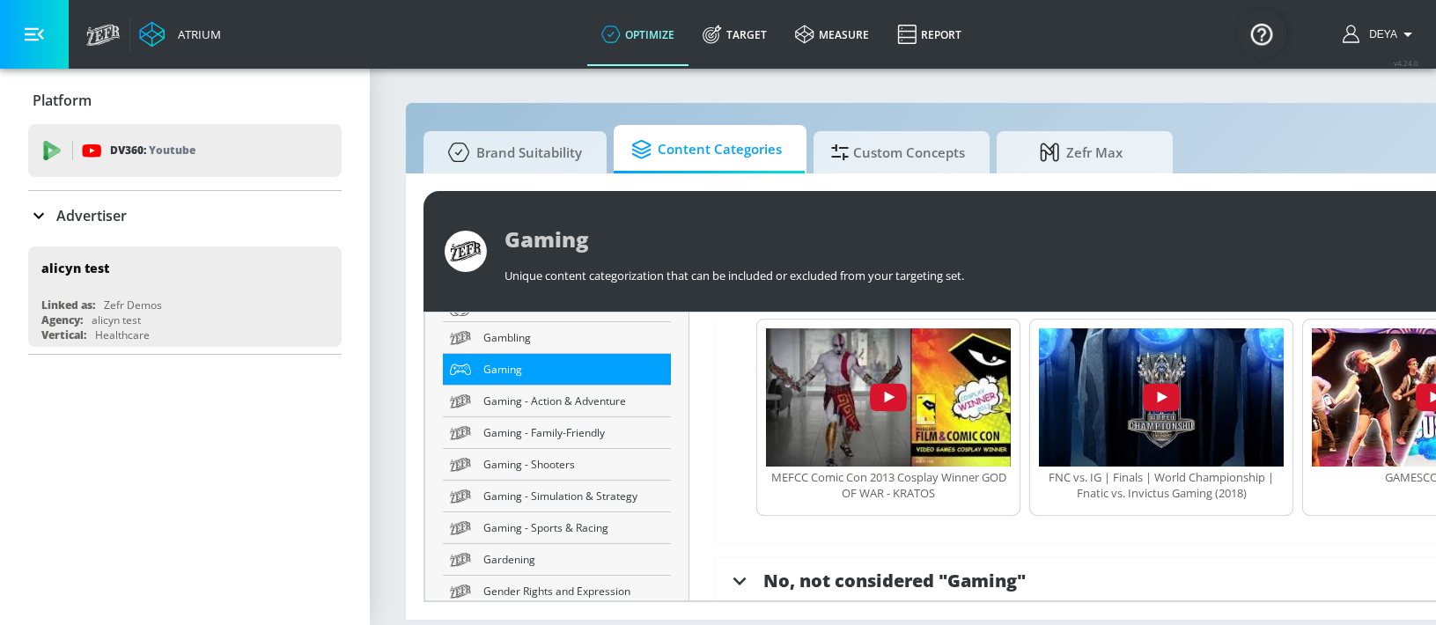
scroll to position [800, 0]
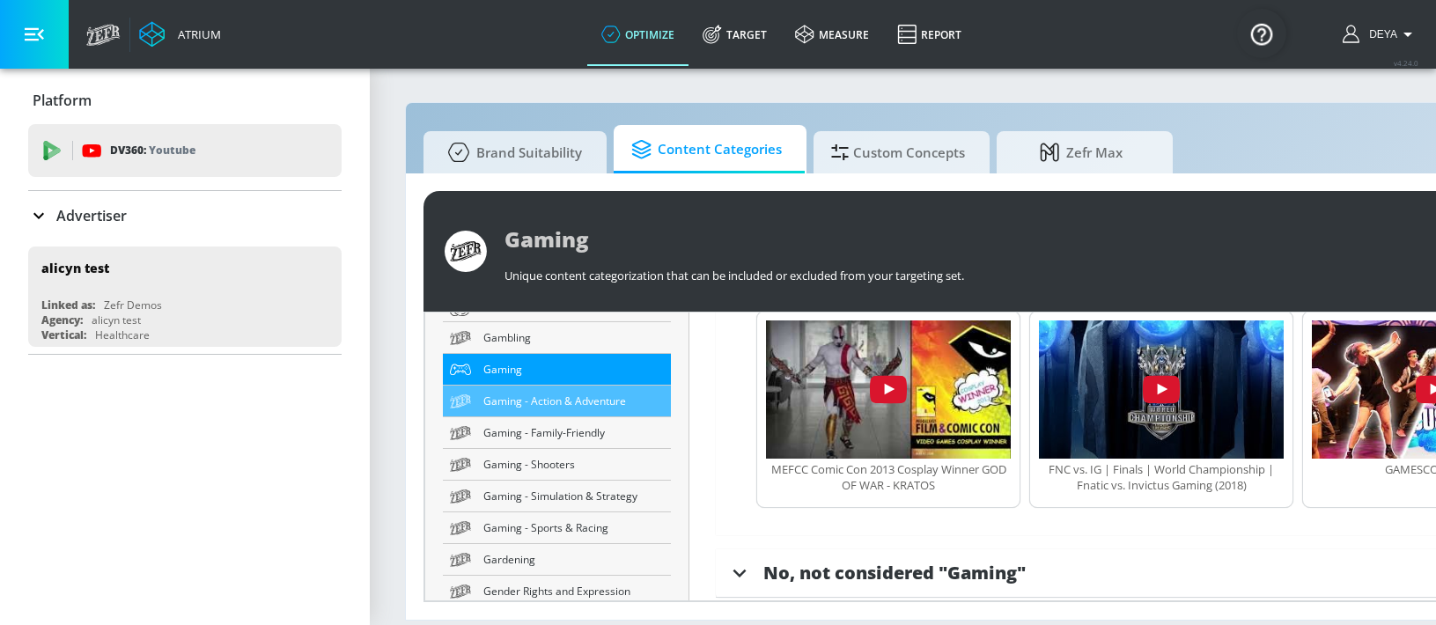
click at [561, 400] on span "Gaming - Action & Adventure" at bounding box center [573, 401] width 181 height 18
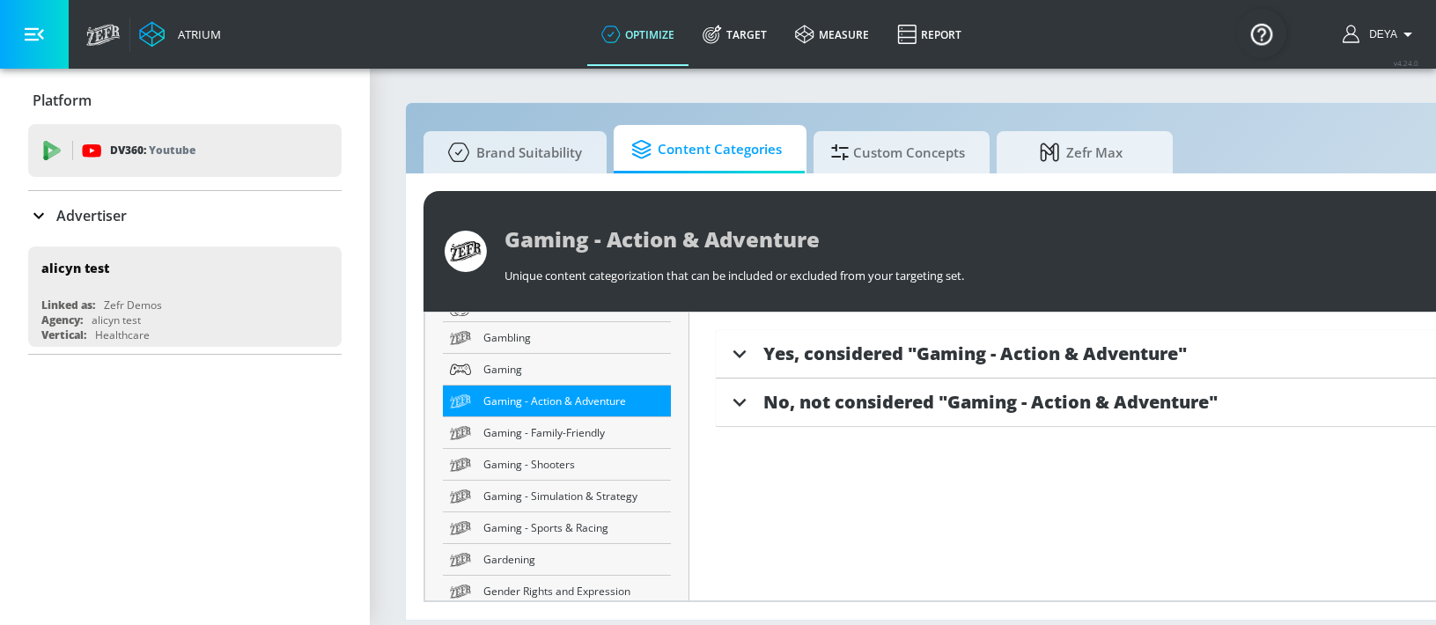
click at [1114, 345] on span "Yes, considered "Gaming - Action & Adventure"" at bounding box center [975, 354] width 424 height 24
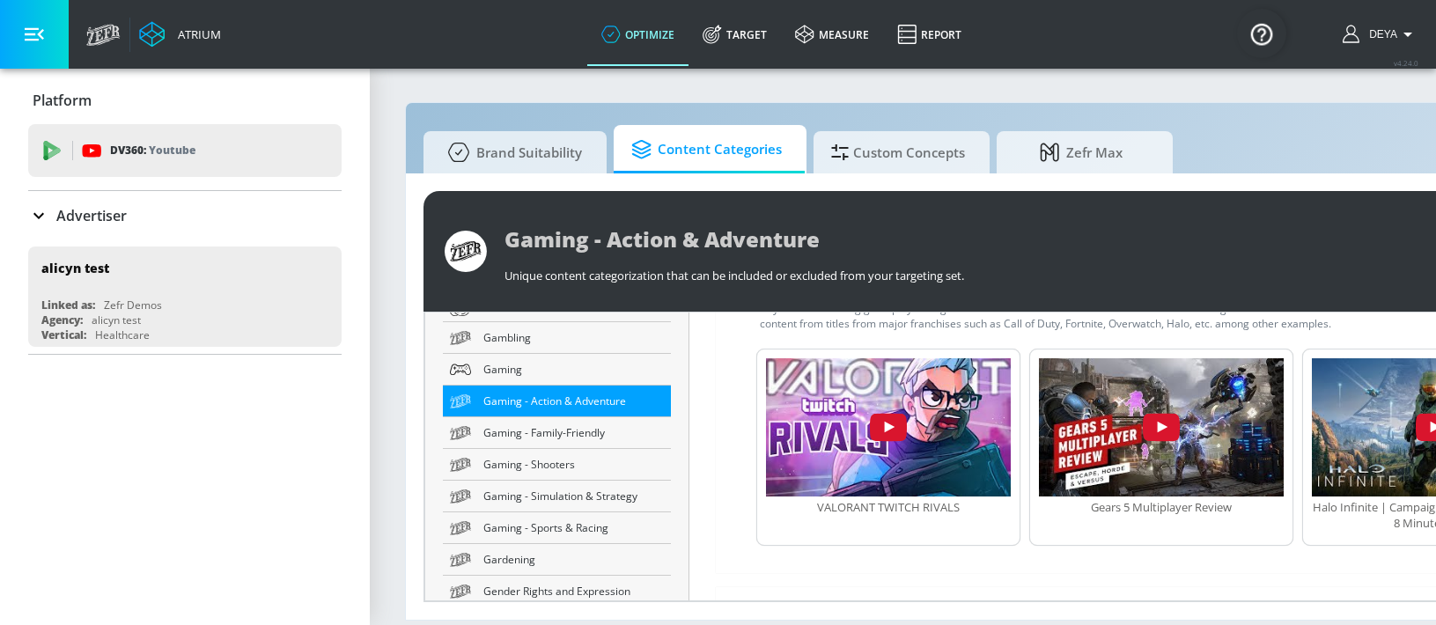
scroll to position [829, 0]
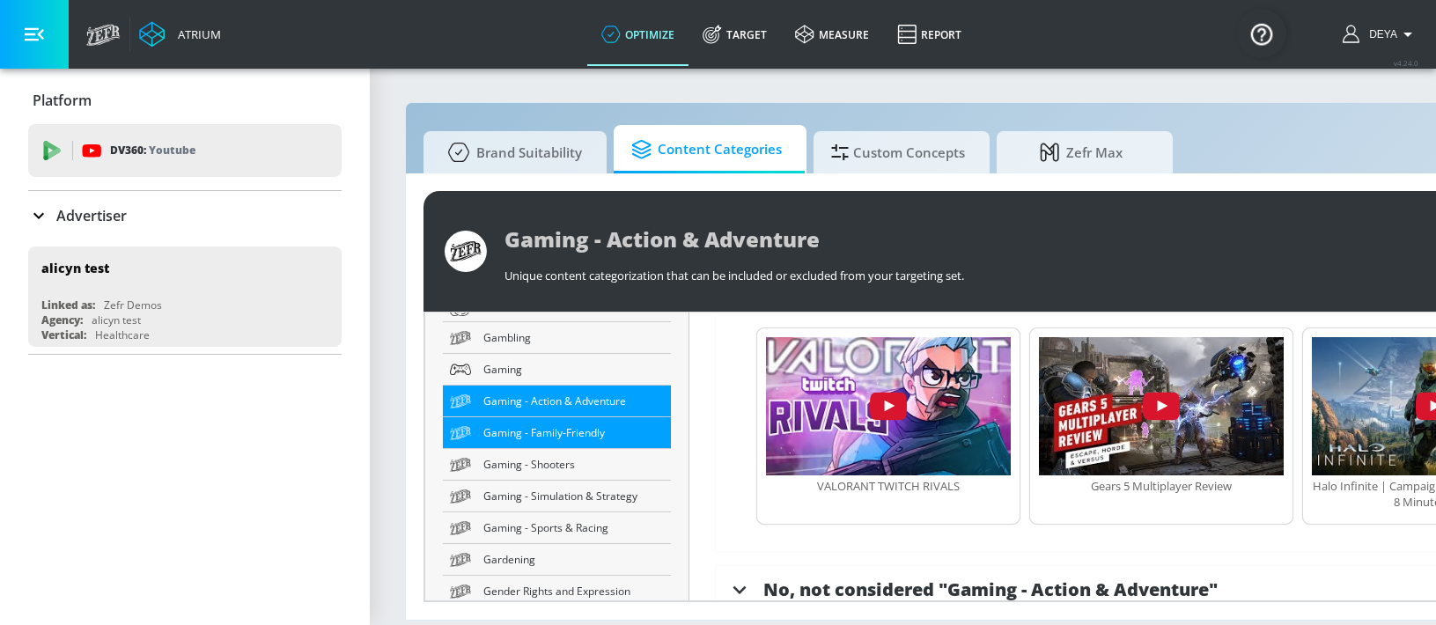
click at [537, 428] on span "Gaming - Family-Friendly" at bounding box center [573, 433] width 181 height 18
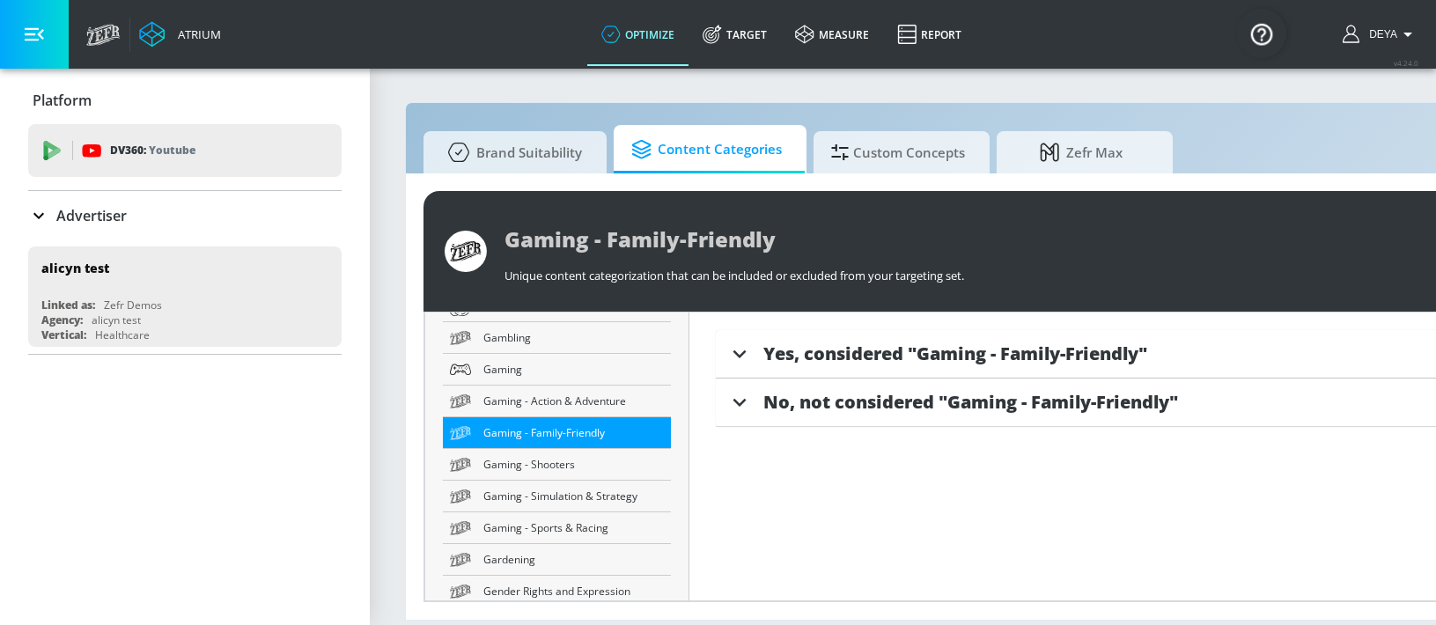
click at [1017, 358] on span "Yes, considered "Gaming - Family-Friendly"" at bounding box center [955, 354] width 384 height 24
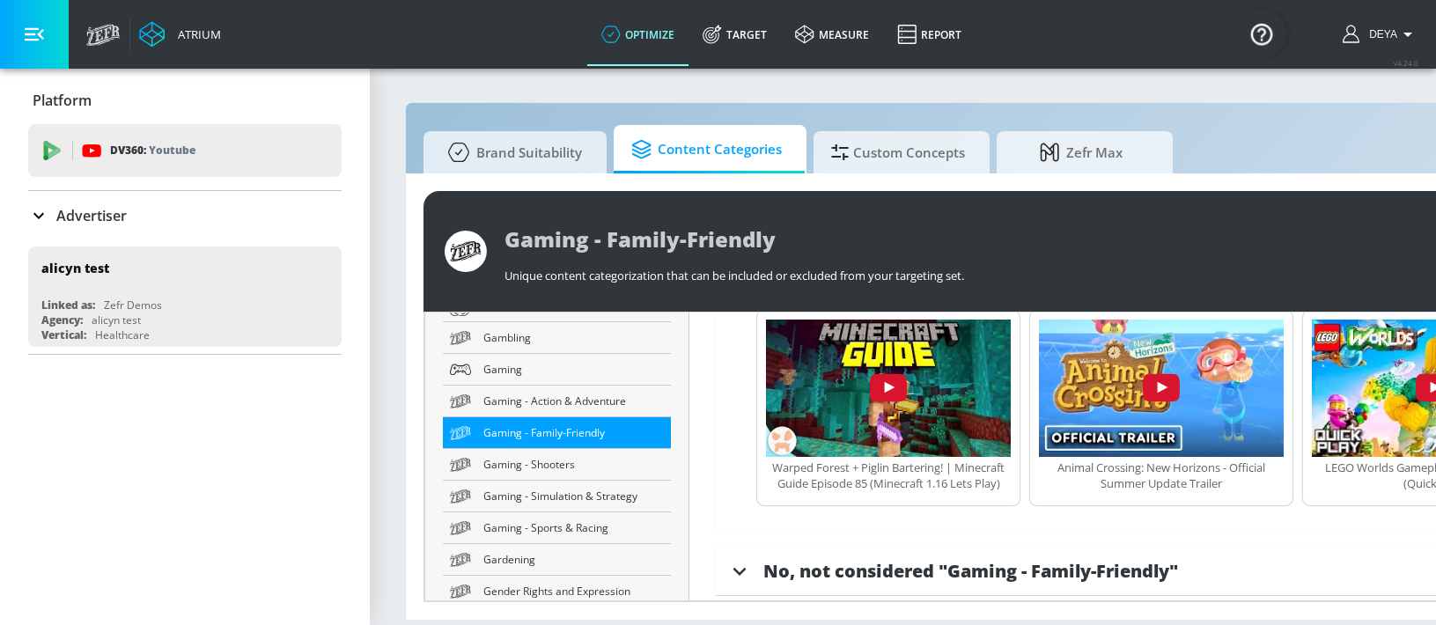
scroll to position [13, 0]
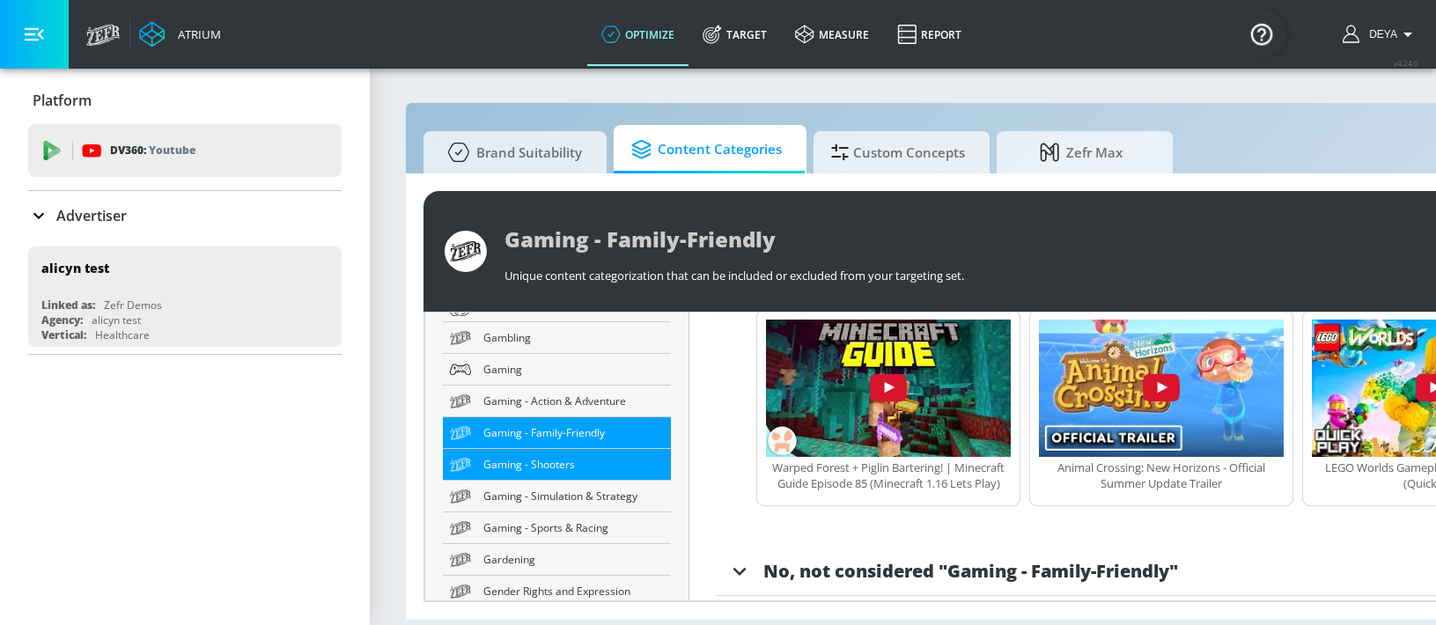
click at [542, 455] on span "Gaming - Shooters" at bounding box center [573, 464] width 181 height 18
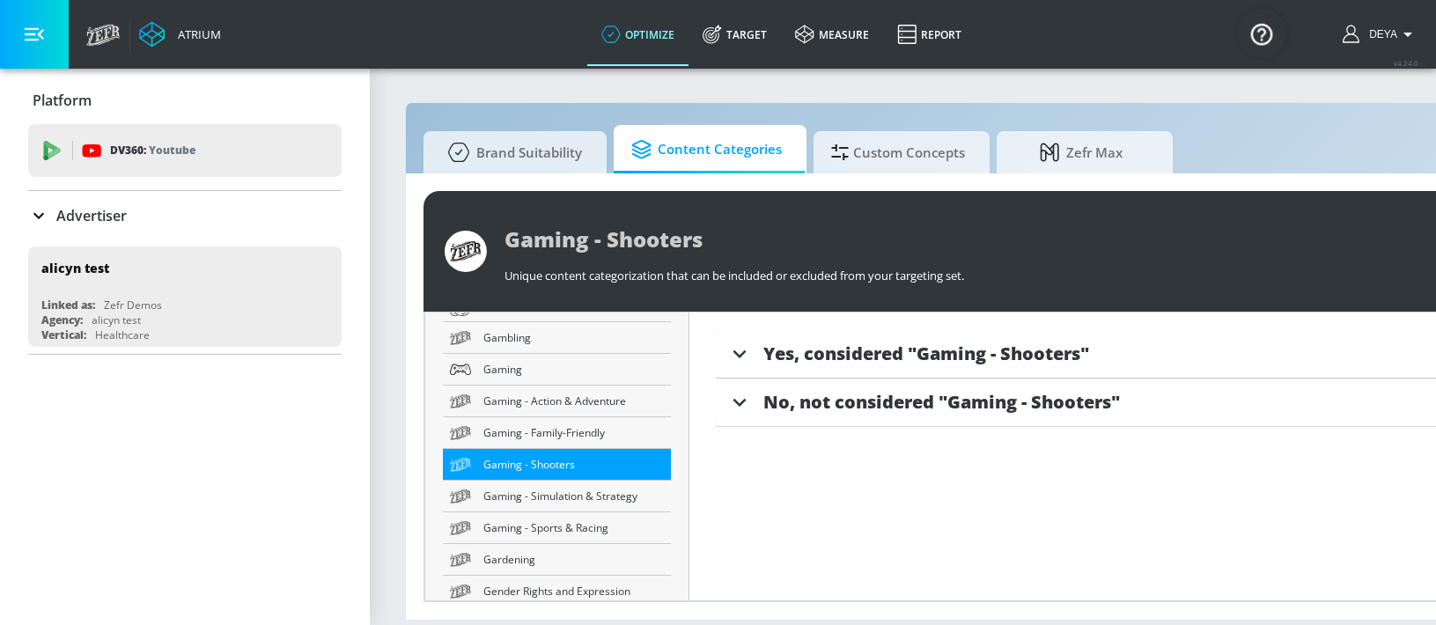
click at [1009, 354] on span "Yes, considered "Gaming - Shooters"" at bounding box center [926, 354] width 326 height 24
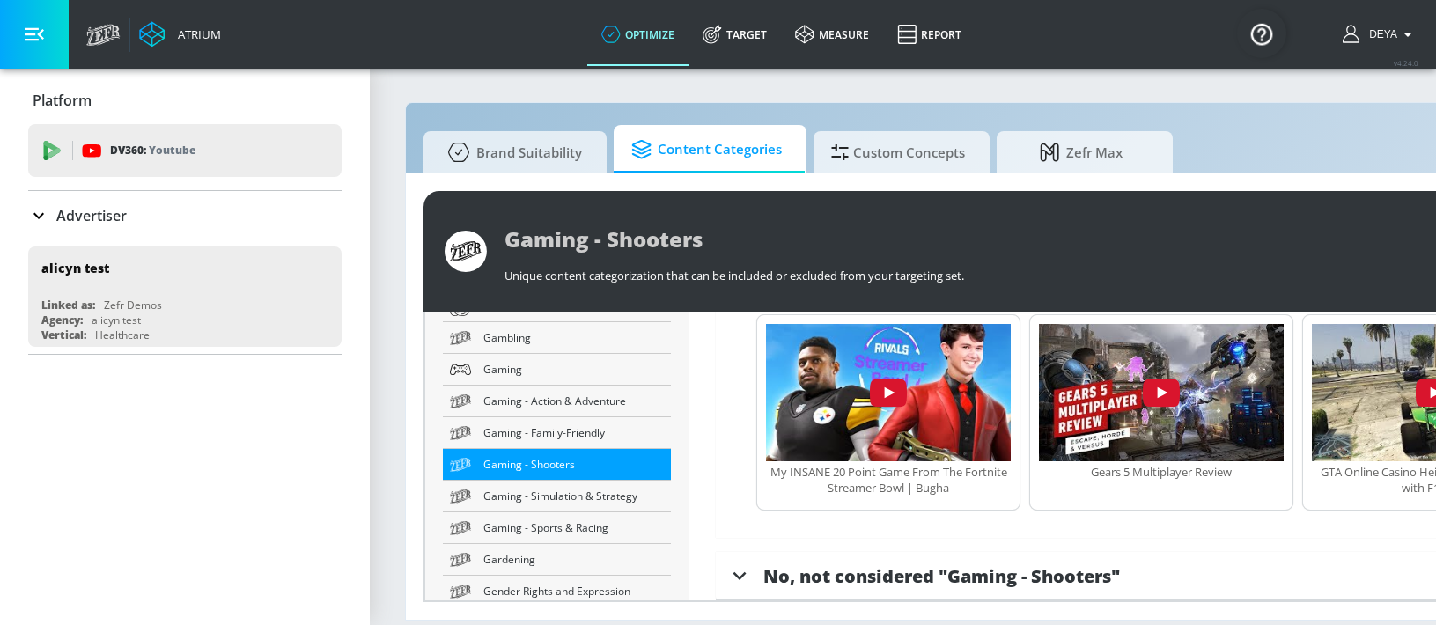
scroll to position [483, 0]
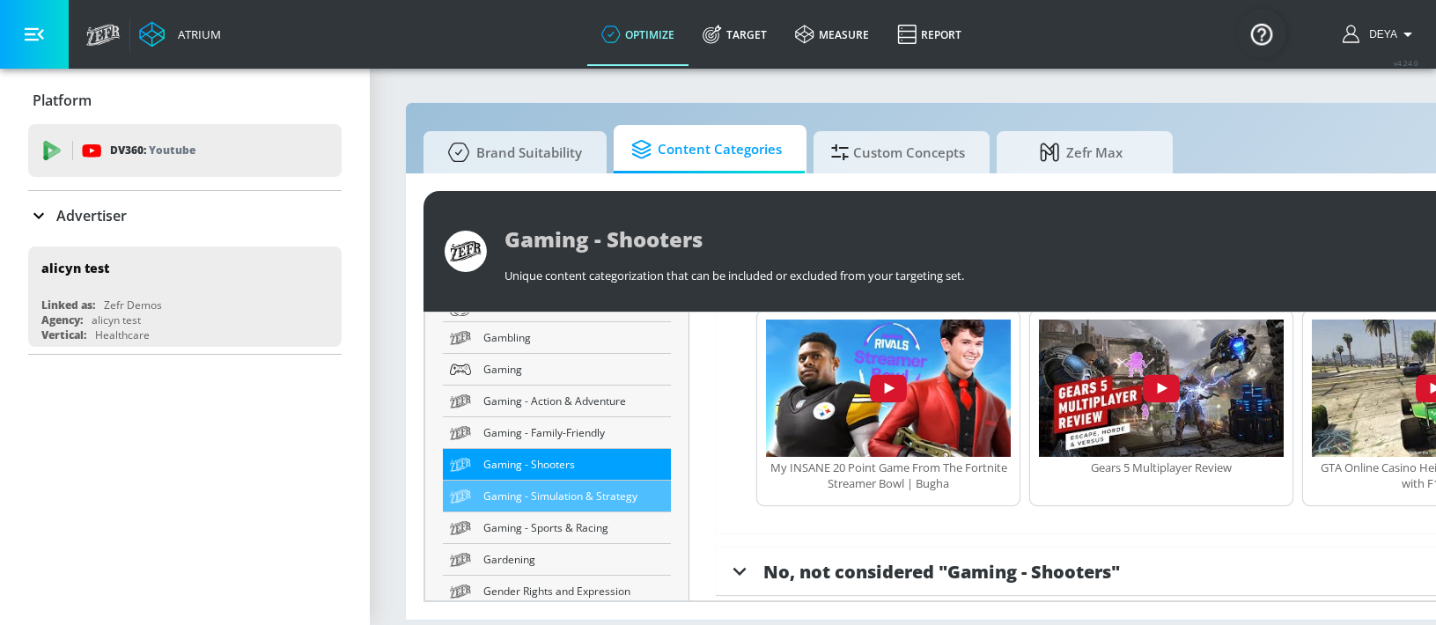
click at [586, 499] on span "Gaming - Simulation & Strategy" at bounding box center [573, 496] width 181 height 18
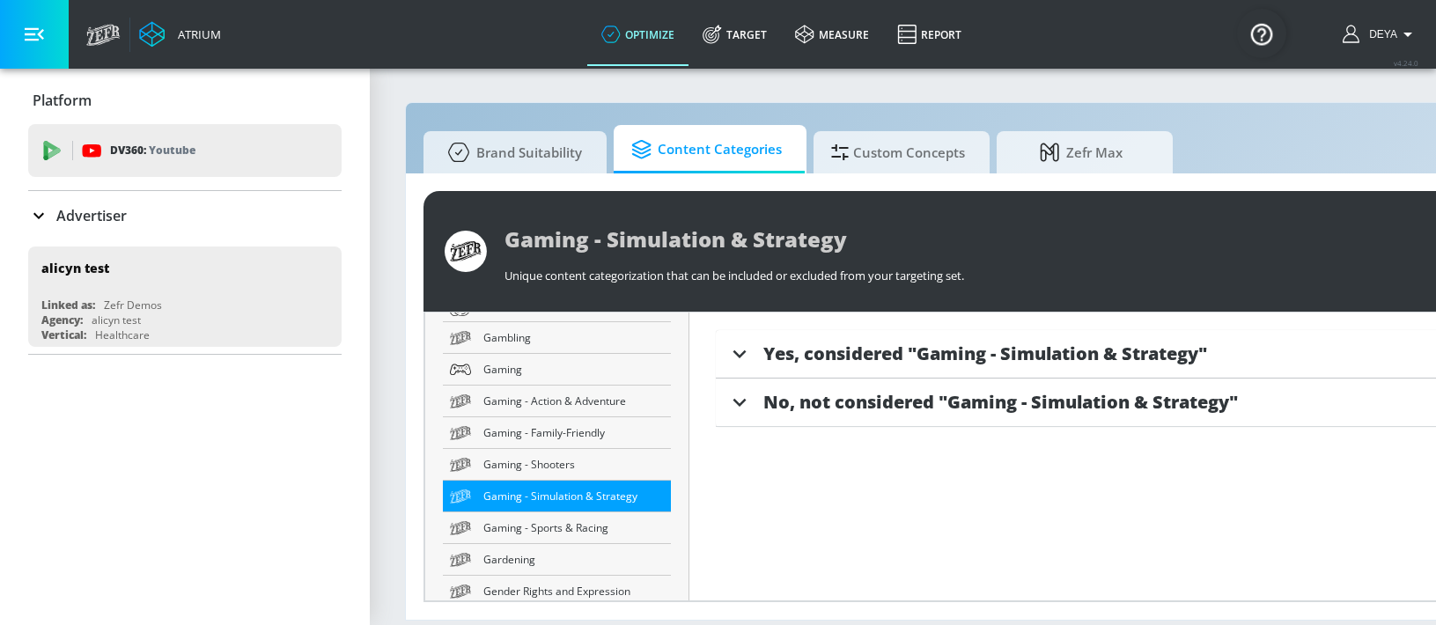
click at [965, 357] on span "Yes, considered "Gaming - Simulation & Strategy"" at bounding box center [985, 354] width 444 height 24
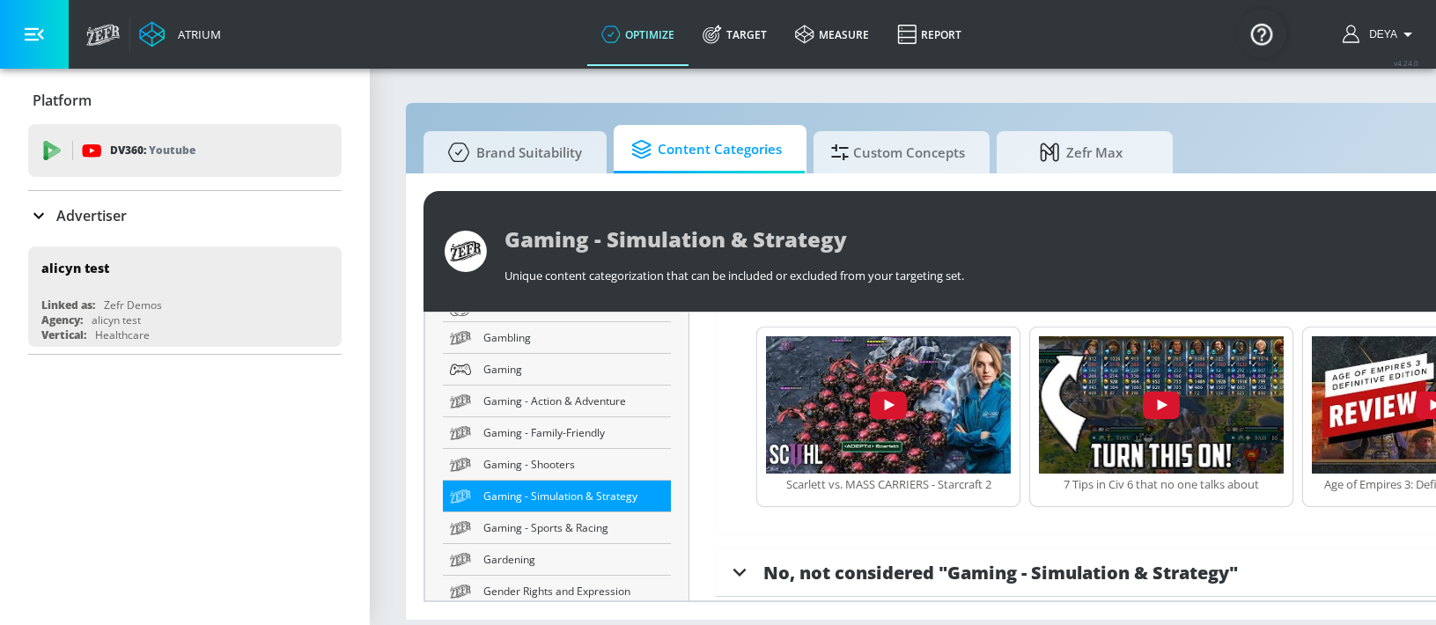
scroll to position [4, 0]
click at [564, 523] on span "Gaming - Sports & Racing" at bounding box center [573, 528] width 181 height 18
type input "Gaming - Sports & Racing"
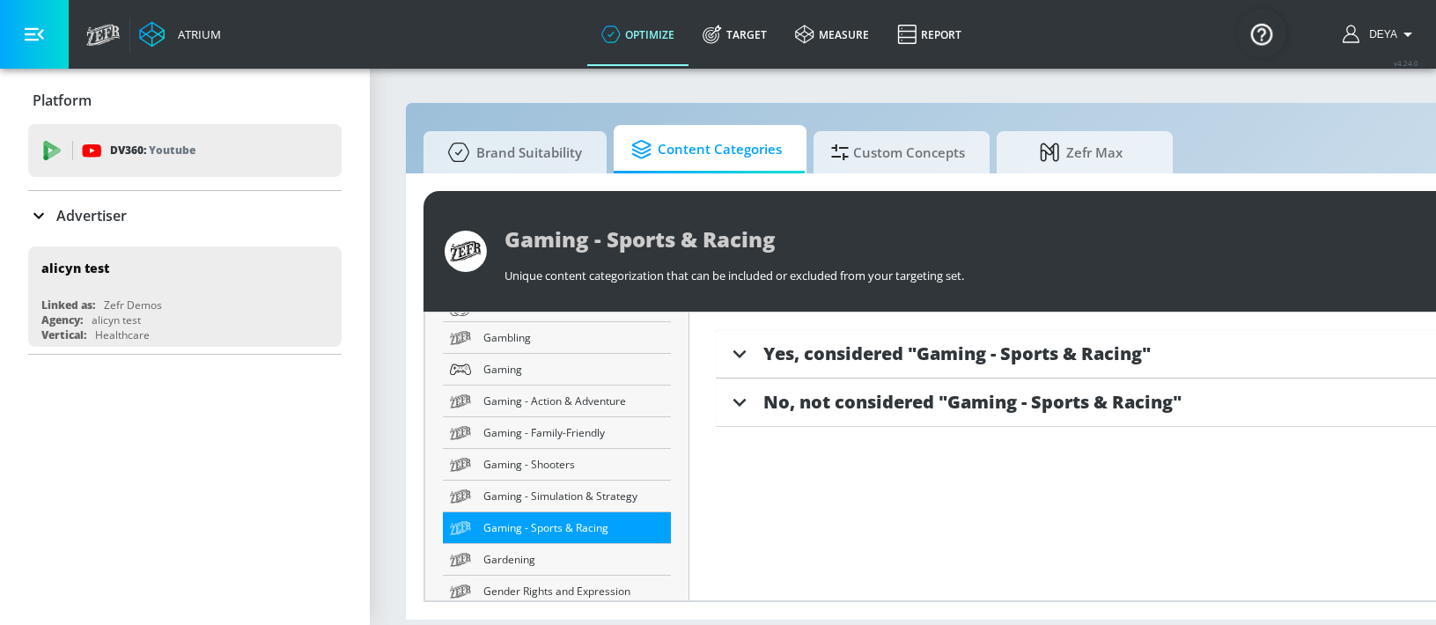
click at [1064, 356] on span "Yes, considered "Gaming - Sports & Racing"" at bounding box center [956, 354] width 387 height 24
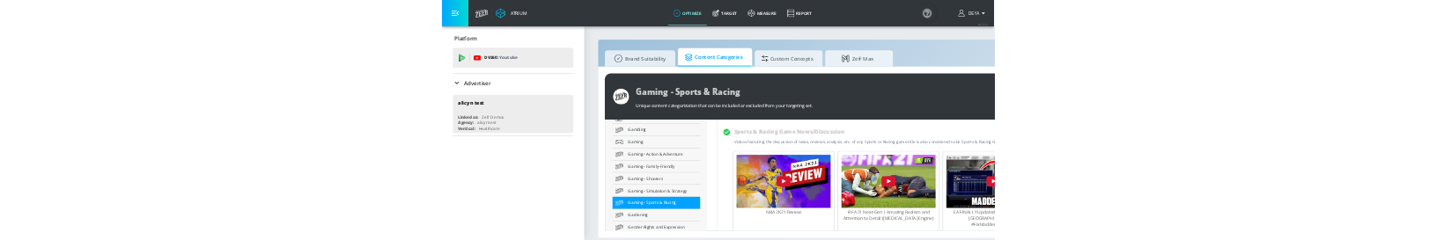
scroll to position [816, 0]
